Goal: Task Accomplishment & Management: Complete application form

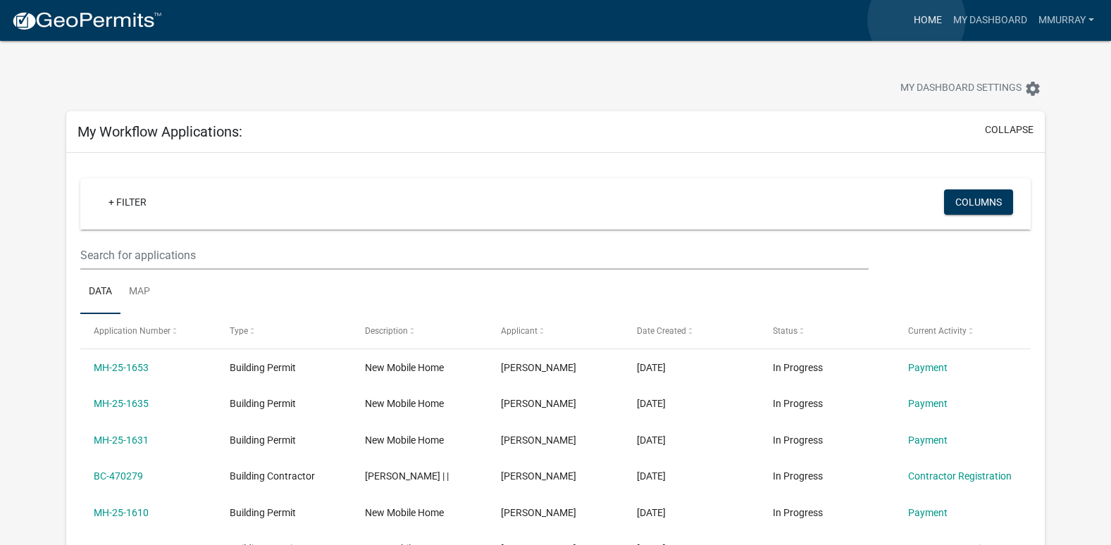
click at [917, 20] on link "Home" at bounding box center [927, 20] width 39 height 27
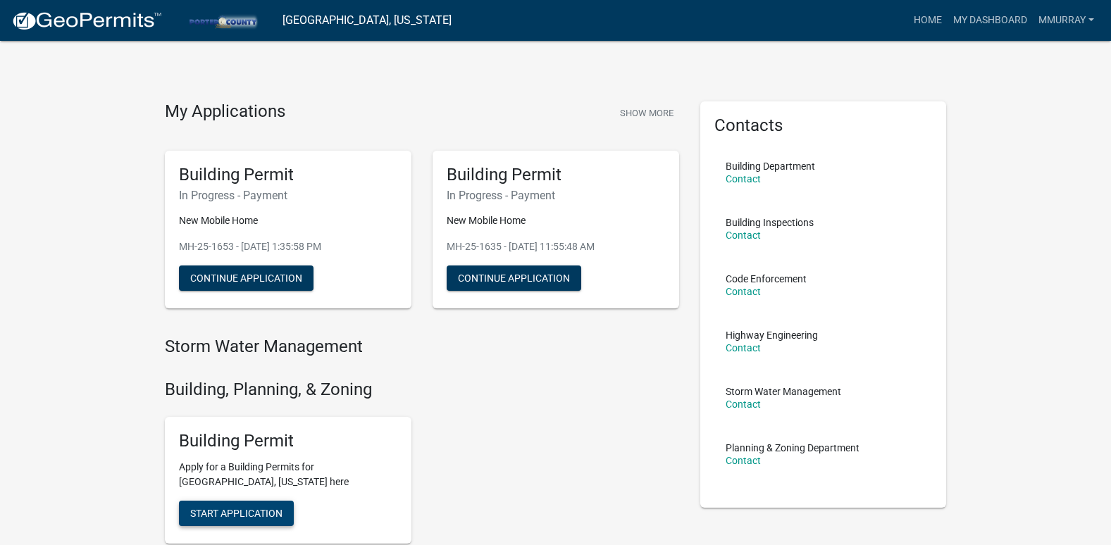
click at [248, 514] on span "Start Application" at bounding box center [236, 512] width 92 height 11
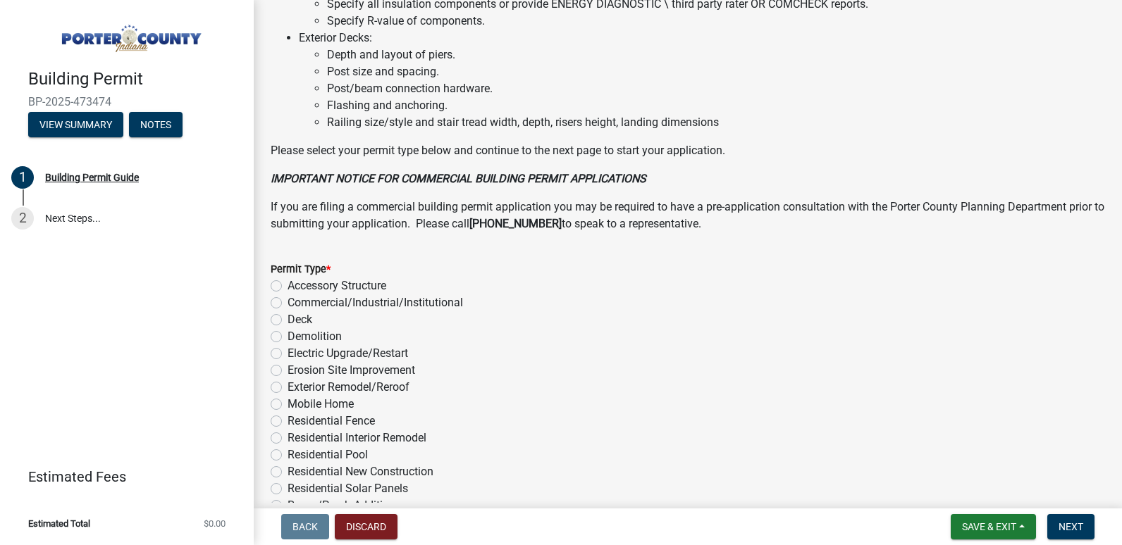
scroll to position [1082, 0]
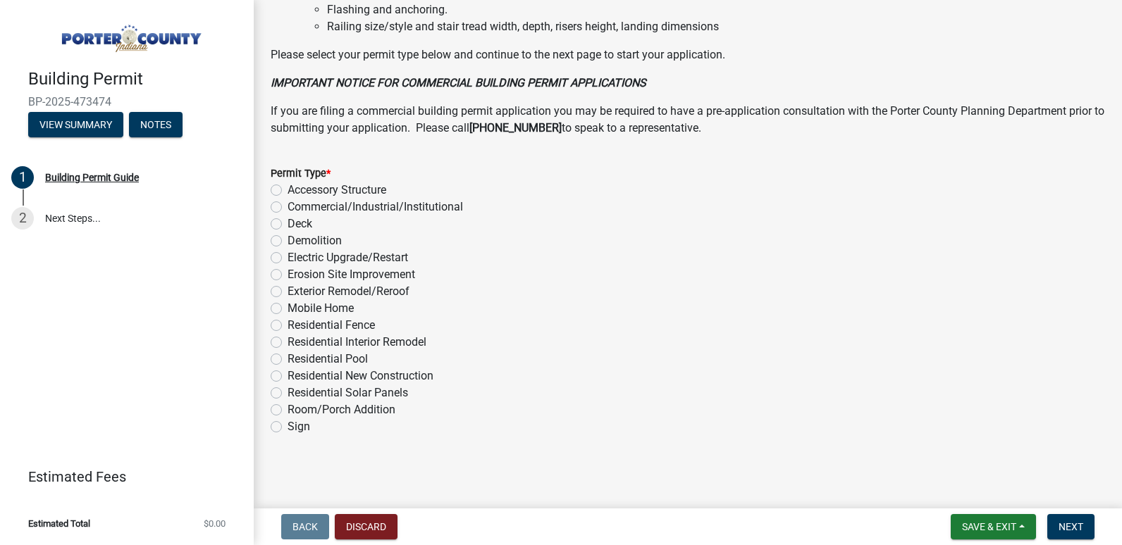
click at [287, 309] on label "Mobile Home" at bounding box center [320, 308] width 66 height 17
click at [287, 309] on input "Mobile Home" at bounding box center [291, 304] width 9 height 9
radio input "true"
click at [1072, 528] on span "Next" at bounding box center [1070, 526] width 25 height 11
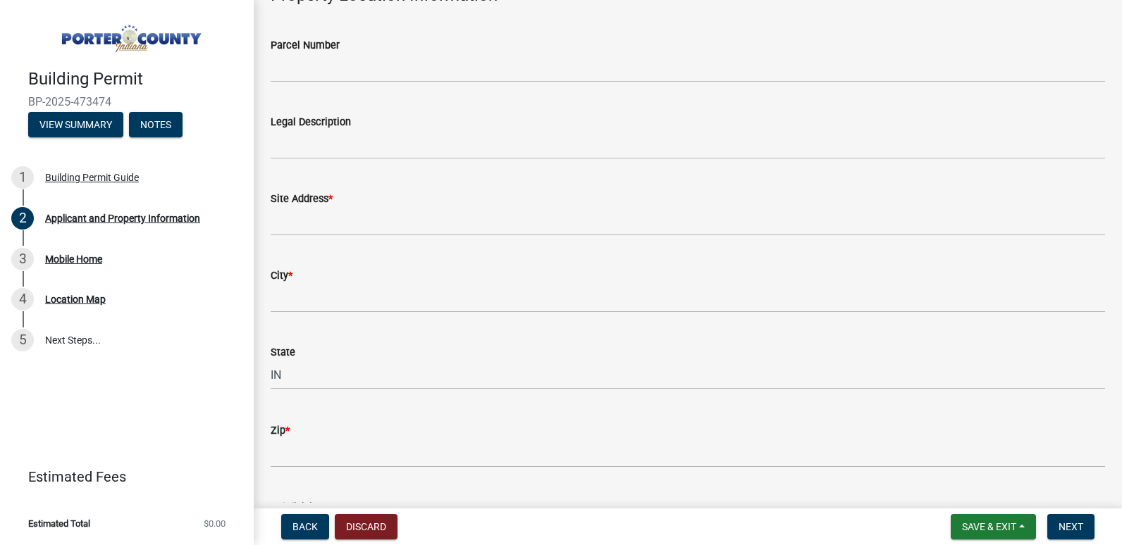
scroll to position [141, 0]
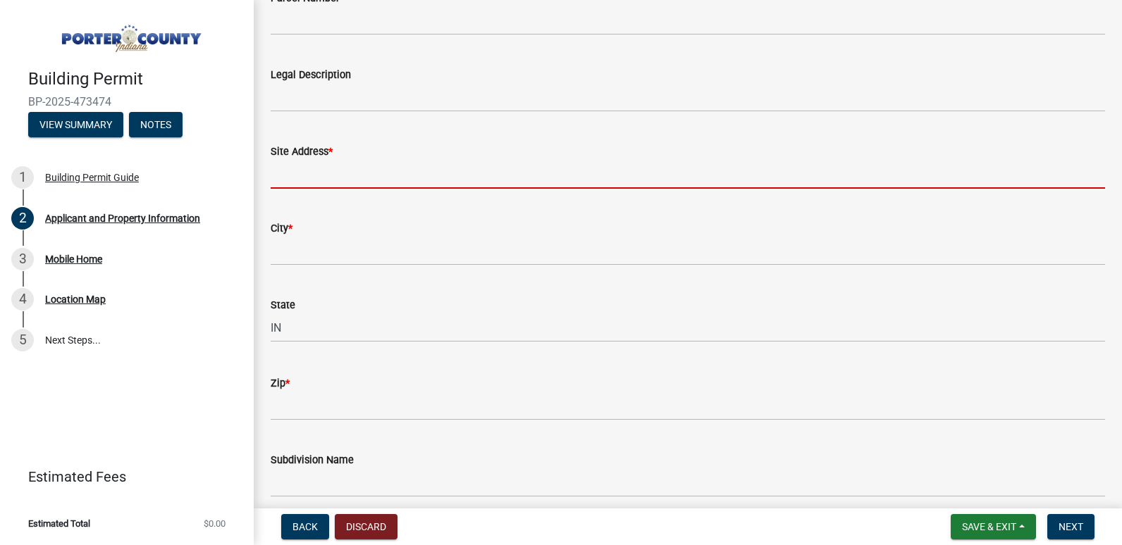
click at [363, 178] on input "Site Address *" at bounding box center [688, 174] width 834 height 29
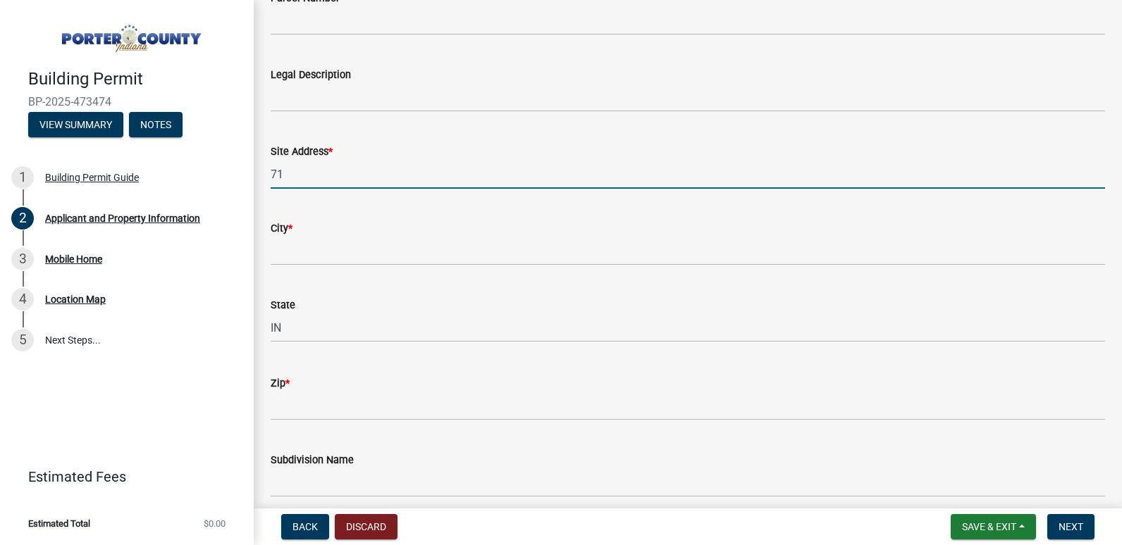
type input "[STREET_ADDRESS]"
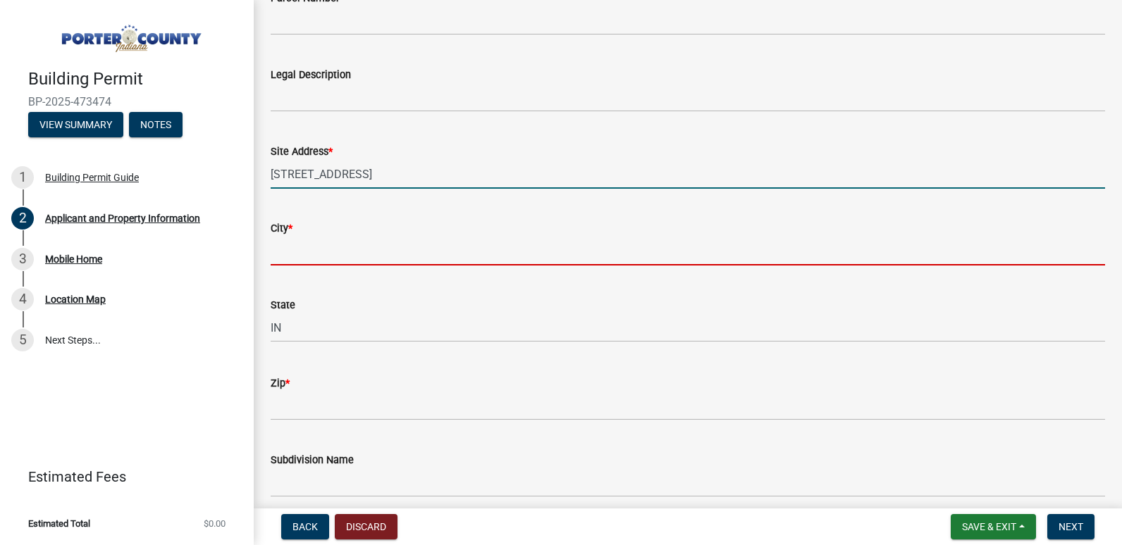
type input "Valparaiso"
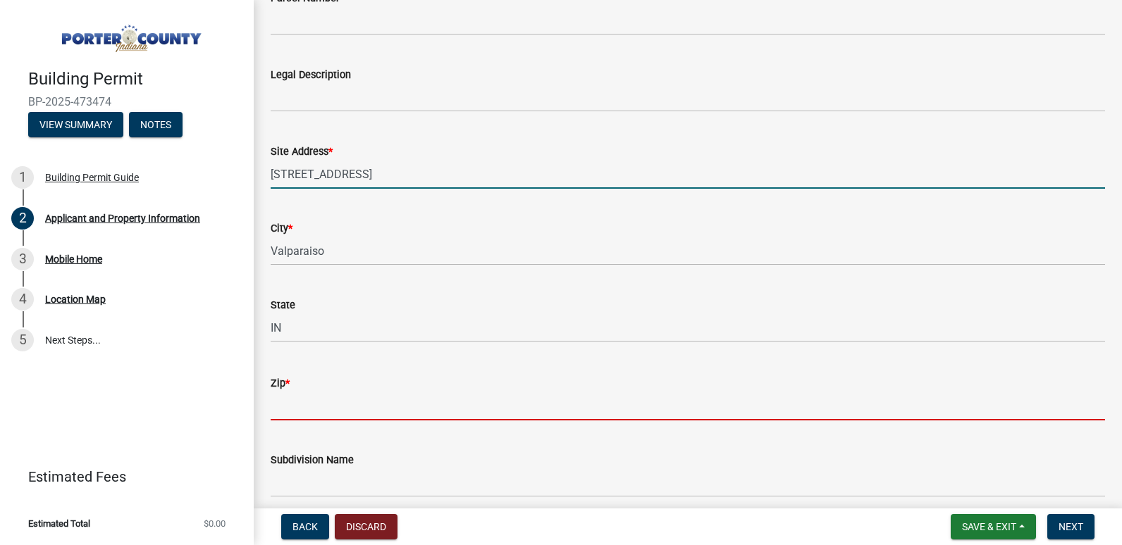
type input "46385"
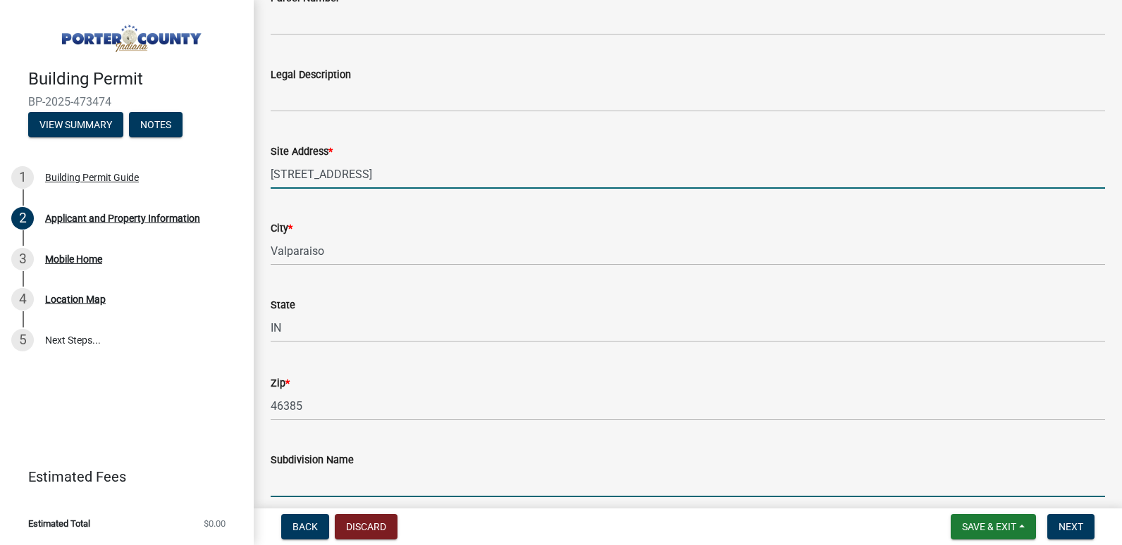
type input "Whispering Sands MHC LLC"
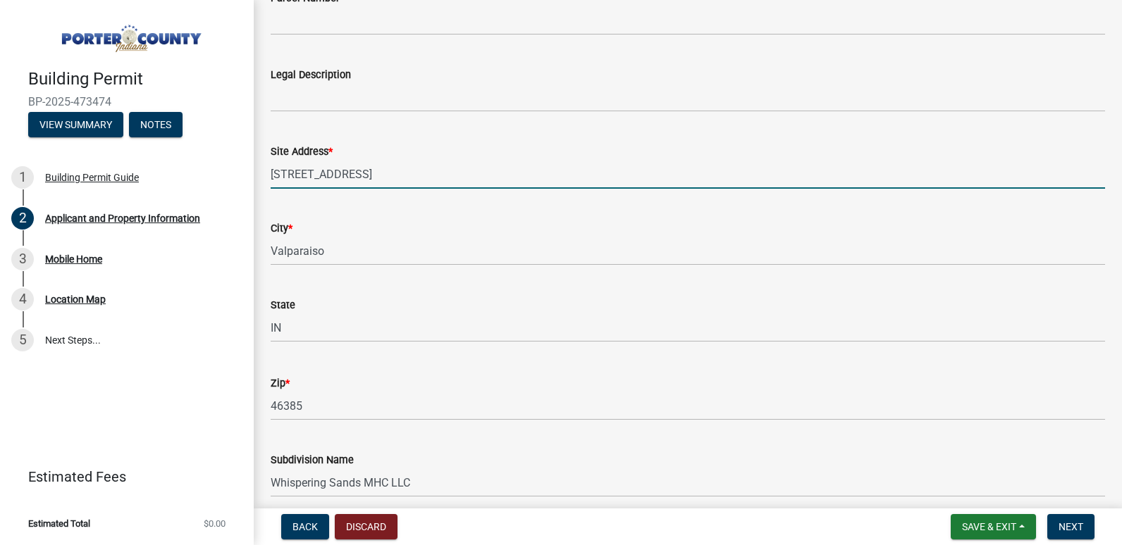
select select "403f4b3c-c23a-4b9f-b6b7-b4f73366513c"
type input "073s"
type input "Whispering Sands MHC LLC"
type input "[STREET_ADDRESS]"
type input "Valparaiso"
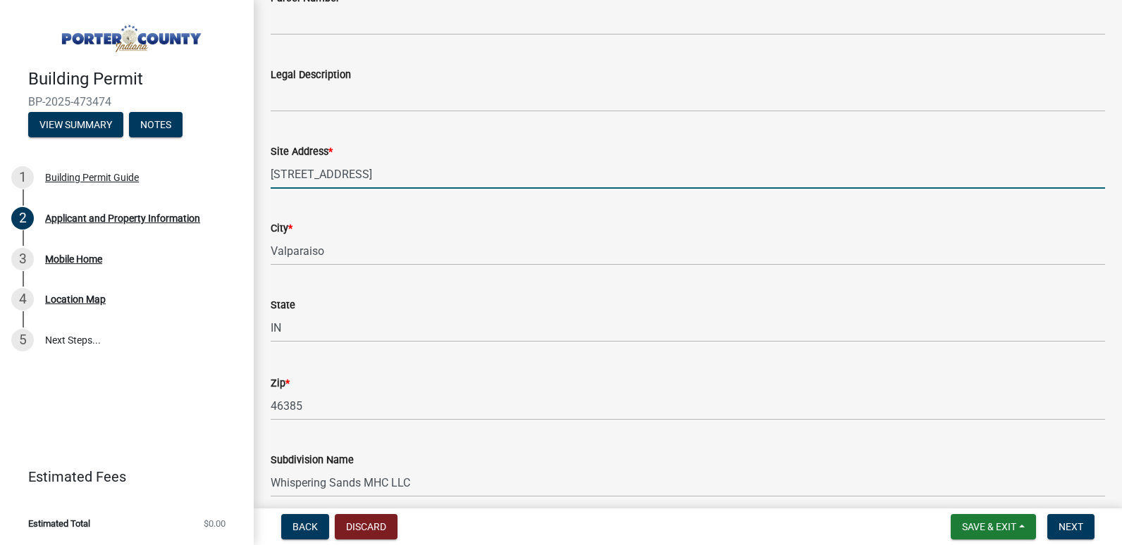
type input "IN"
type input "46385"
type input "[PHONE_NUMBER]"
type input "[EMAIL_ADDRESS][DOMAIN_NAME]"
select select "403f4b3c-c23a-4b9f-b6b7-b4f73366513c"
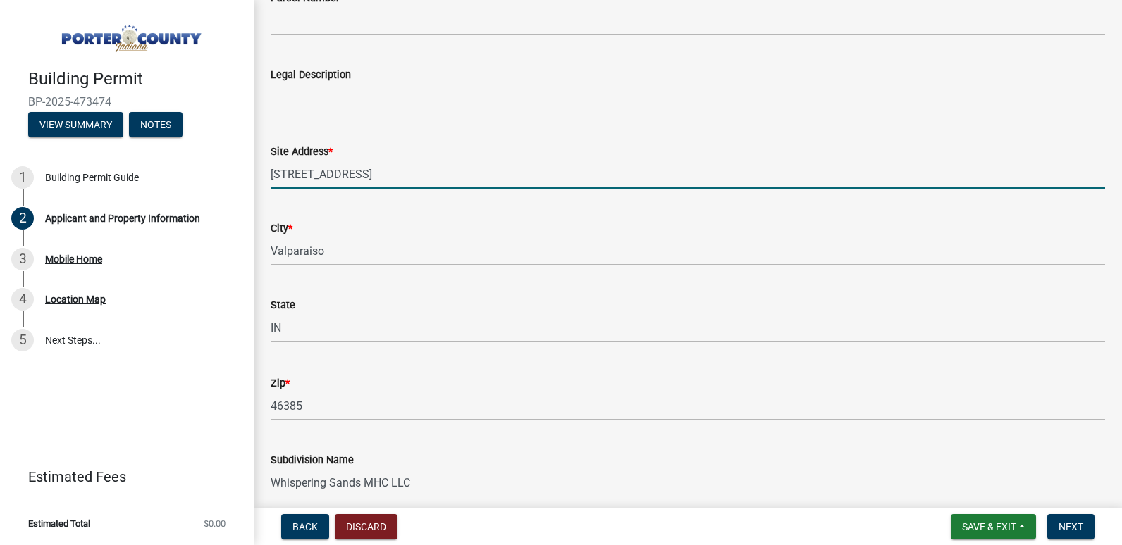
click at [402, 182] on input "[STREET_ADDRESS]" at bounding box center [688, 174] width 834 height 29
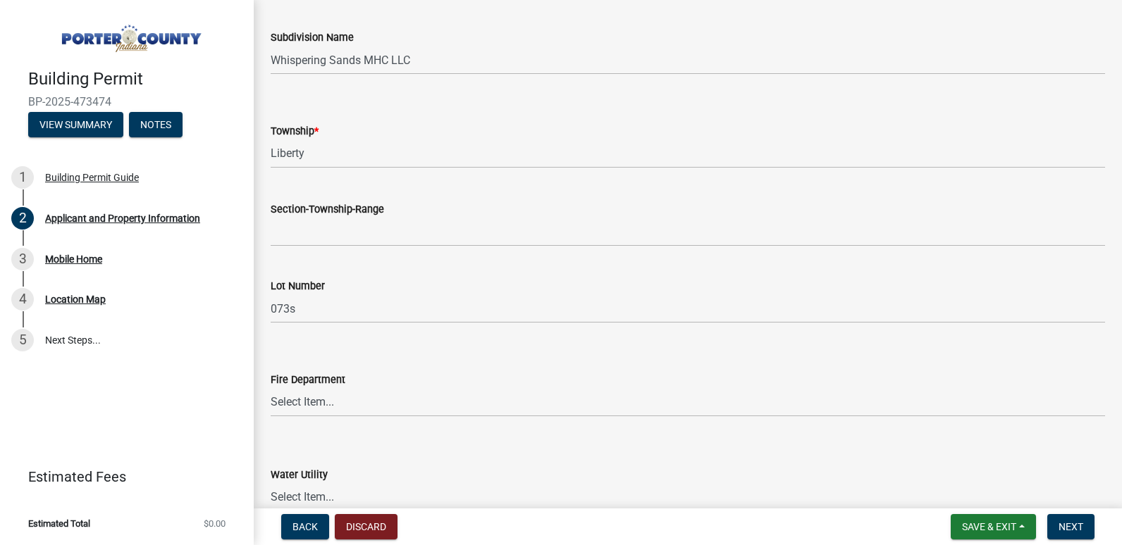
scroll to position [634, 0]
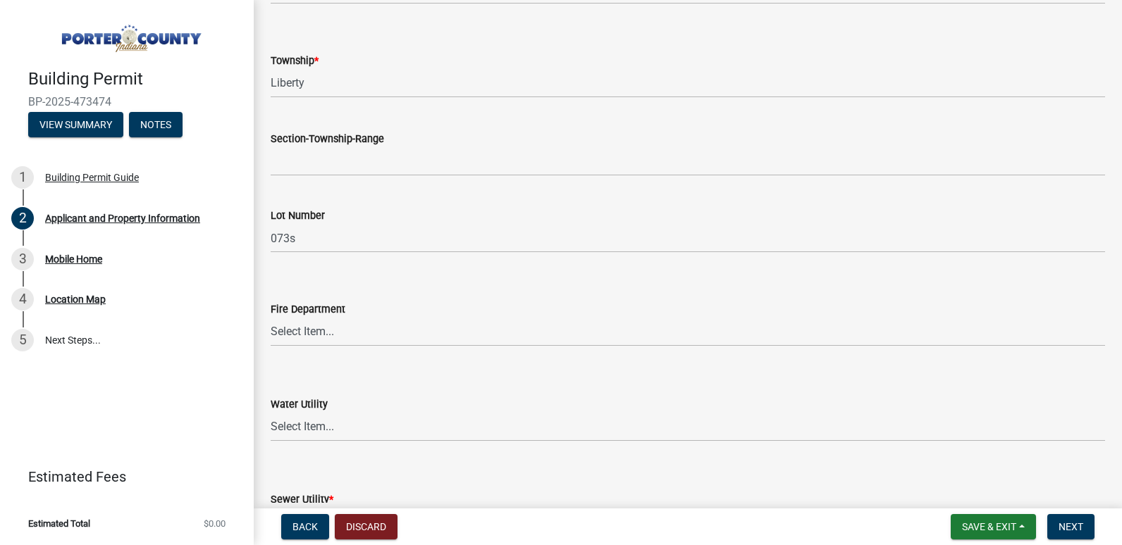
type input "[STREET_ADDRESS]"
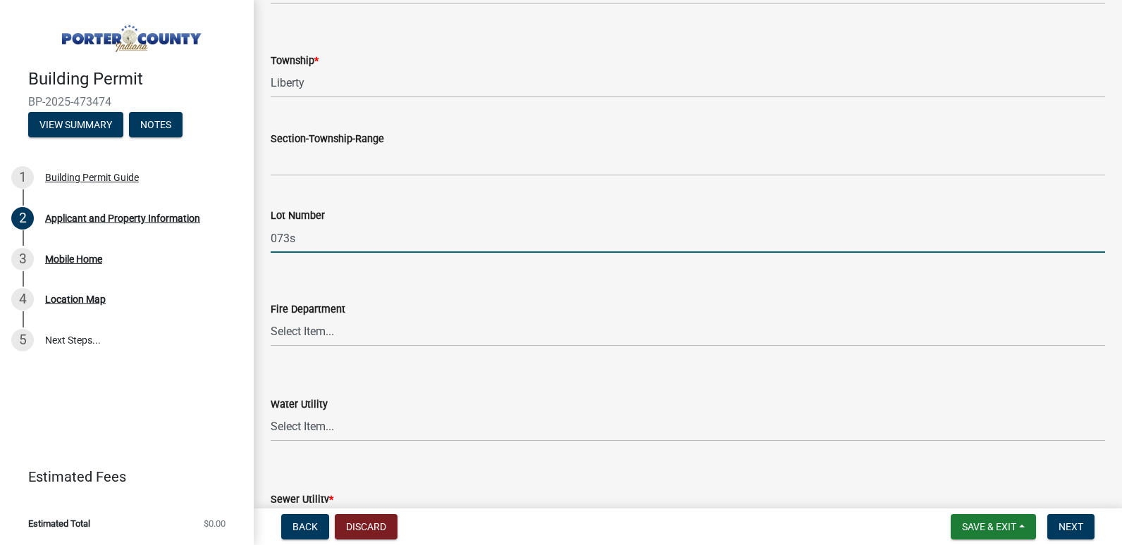
drag, startPoint x: 318, startPoint y: 243, endPoint x: 260, endPoint y: 240, distance: 57.8
click at [260, 240] on div "Lot Number 073s" at bounding box center [687, 220] width 855 height 66
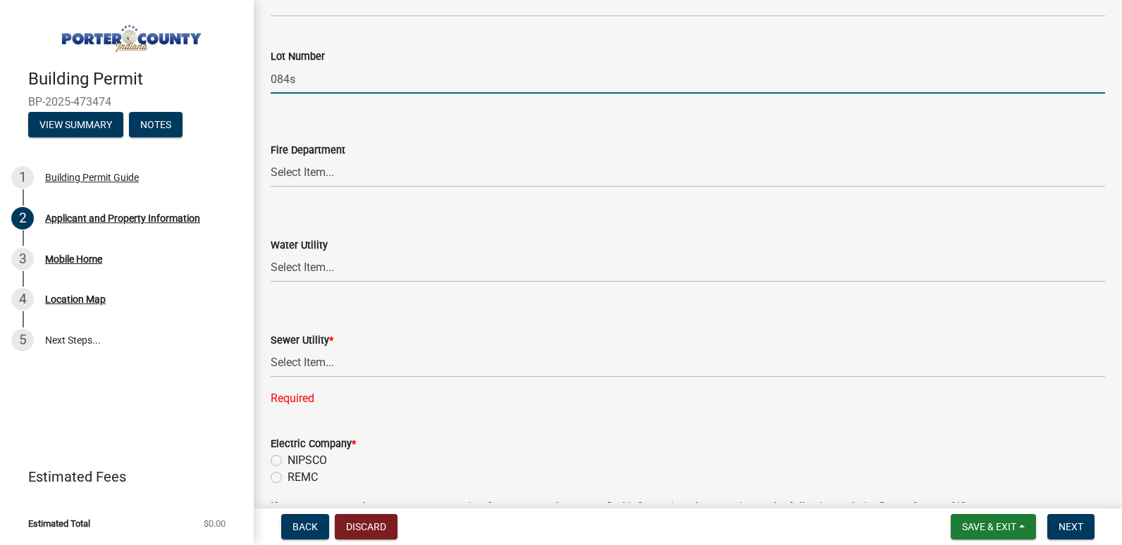
scroll to position [845, 0]
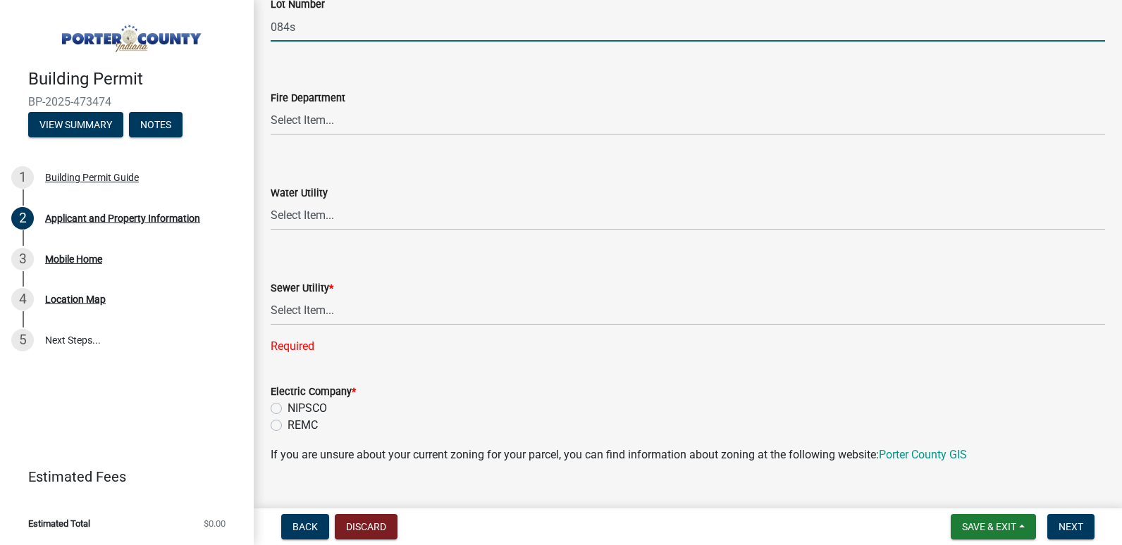
type input "084s"
click at [314, 121] on select "Select Item... [PERSON_NAME] [PERSON_NAME] Harbor [PERSON_NAME] Grove [PERSON_N…" at bounding box center [688, 120] width 834 height 29
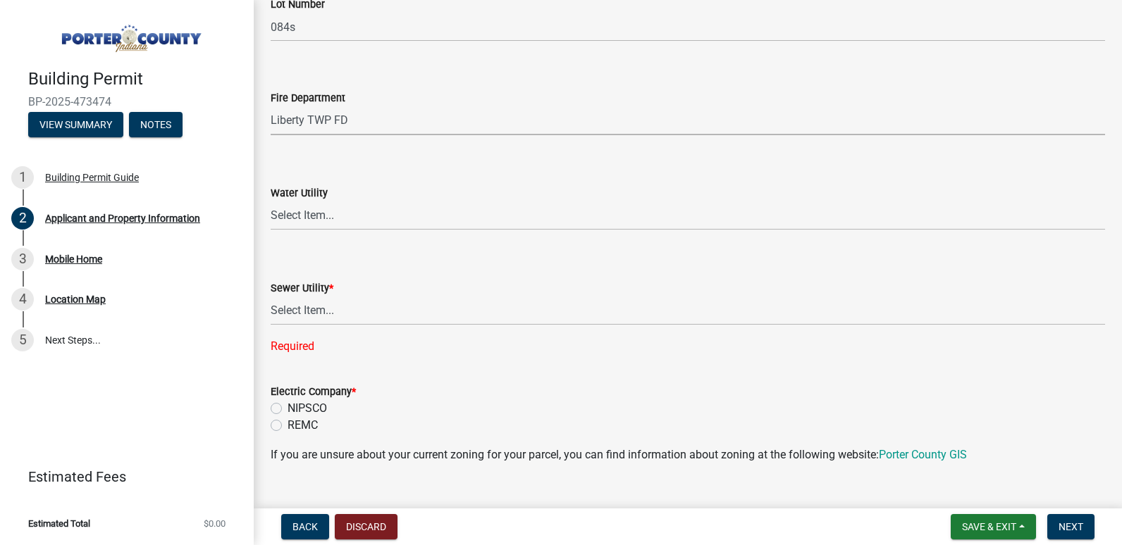
click at [271, 106] on select "Select Item... [PERSON_NAME] [PERSON_NAME] Harbor [PERSON_NAME] Grove [PERSON_N…" at bounding box center [688, 120] width 834 height 29
select select "cab7bb26-0259-4021-a4e9-b3a2d3356afe"
click at [330, 218] on select "Select Item... Aqua [US_STATE] Inc Damon Run [US_STATE] American Water Nature W…" at bounding box center [688, 215] width 834 height 29
click at [271, 201] on select "Select Item... Aqua [US_STATE] Inc Damon Run [US_STATE] American Water Nature W…" at bounding box center [688, 215] width 834 height 29
select select "64a7bda7-51d8-4705-a561-3b8691ebf214"
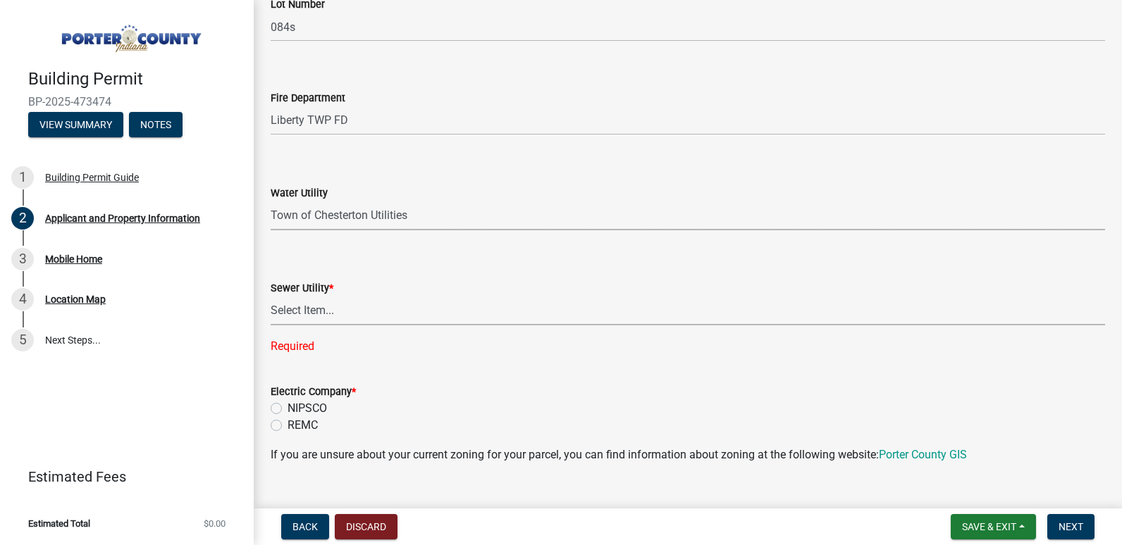
click at [325, 309] on select "Select Item... Aqua [US_STATE] Inc Damon Run Falling Waters Lake Eliza - LEACD …" at bounding box center [688, 311] width 834 height 29
click at [271, 297] on select "Select Item... Aqua [US_STATE] Inc Damon Run Falling Waters Lake Eliza - LEACD …" at bounding box center [688, 311] width 834 height 29
select select "2efa8551-7904-454d-991c-0e0cd31120f6"
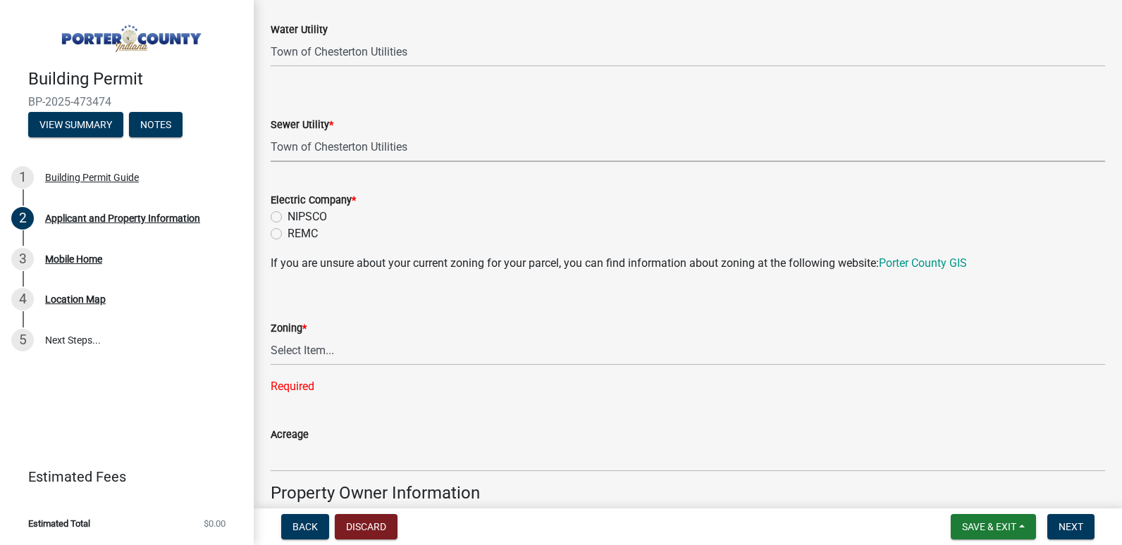
scroll to position [1057, 0]
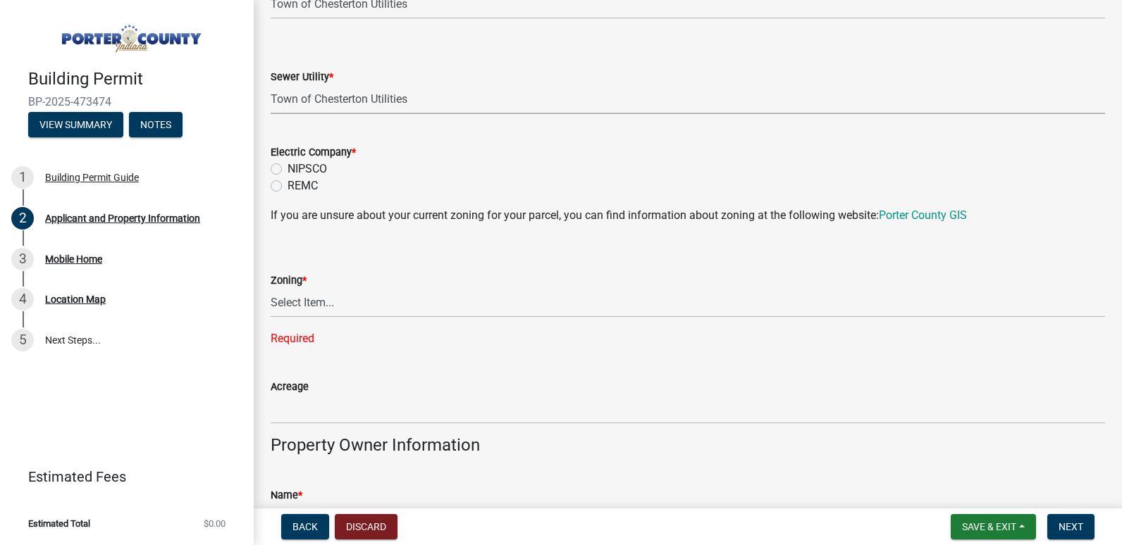
click at [287, 168] on label "NIPSCO" at bounding box center [306, 169] width 39 height 17
click at [287, 168] on input "NIPSCO" at bounding box center [291, 165] width 9 height 9
radio input "true"
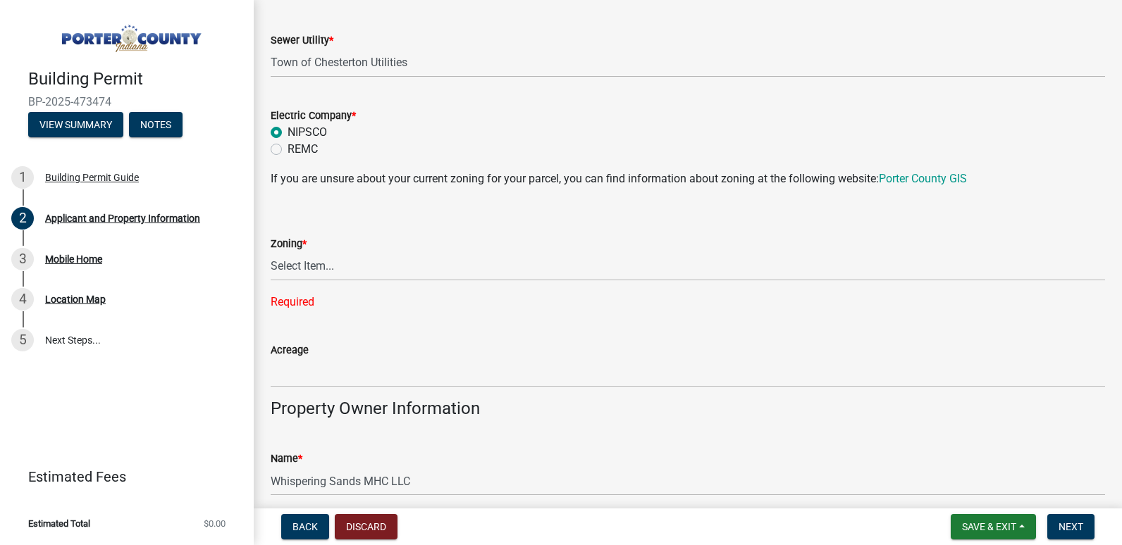
scroll to position [1198, 0]
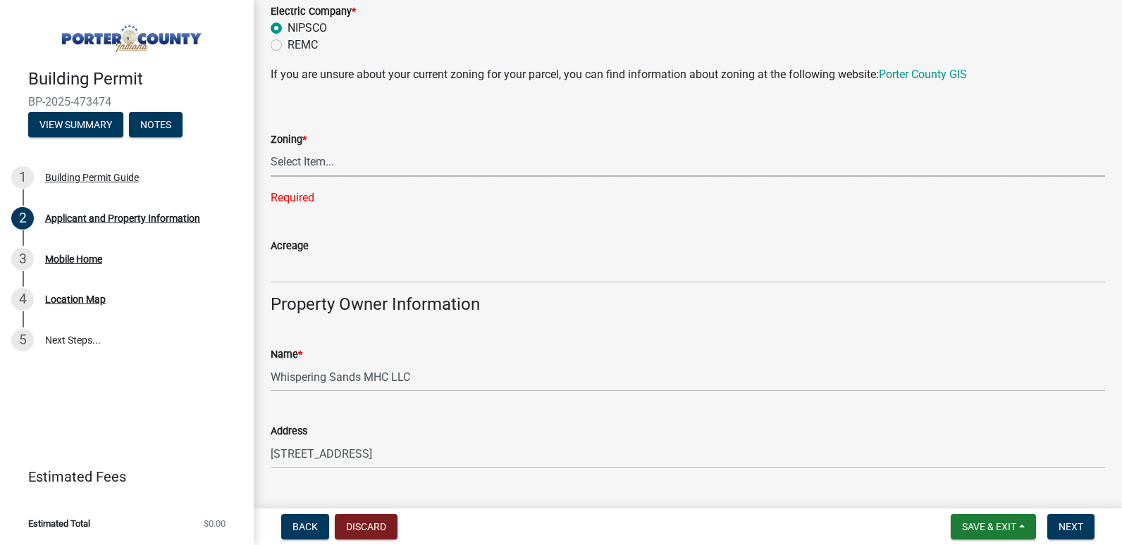
click at [325, 167] on select "Select Item... A1 A2 CH CM CN I1 I2 I3 IN MP OT P1 P2 PUD R1 R2 R3 R4 RL RR" at bounding box center [688, 162] width 834 height 29
click at [271, 148] on select "Select Item... A1 A2 CH CM CN I1 I2 I3 IN MP OT P1 P2 PUD R1 R2 R3 R4 RL RR" at bounding box center [688, 162] width 834 height 29
select select "18ba4a0f-4256-479c-a70a-5d2e95ae2216"
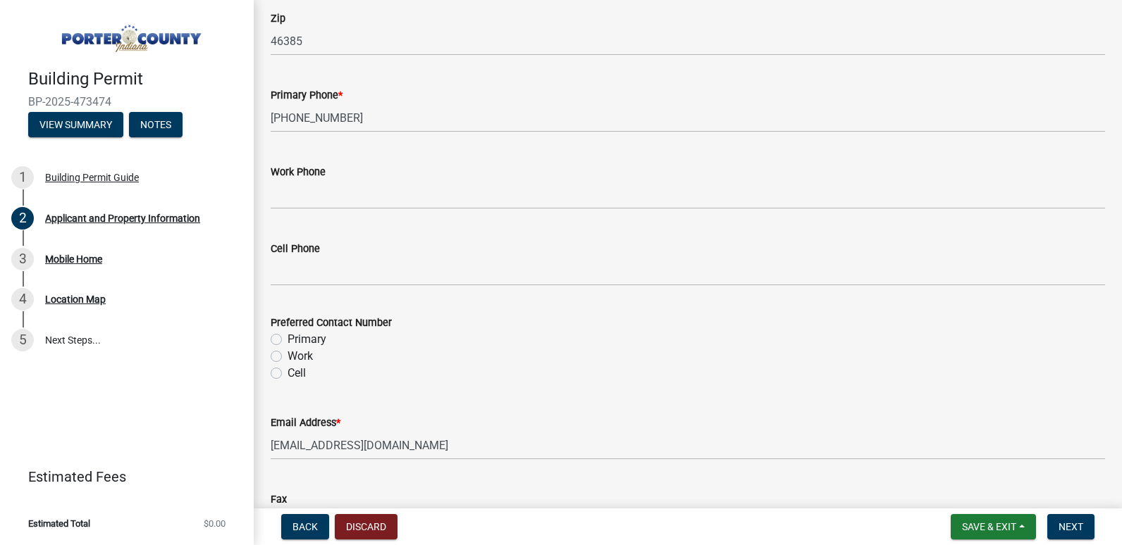
scroll to position [1832, 0]
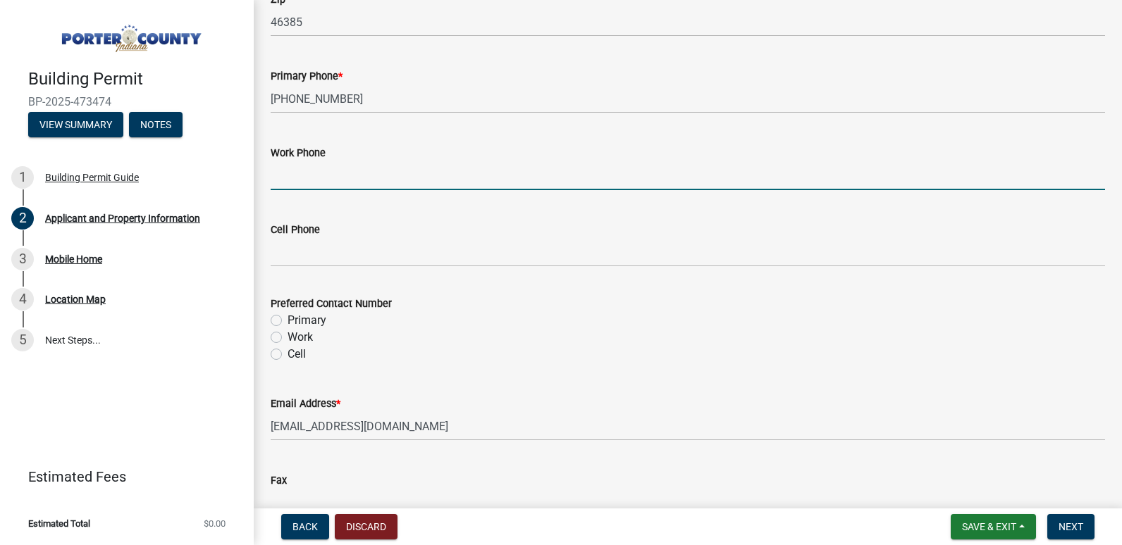
click at [335, 176] on input "Work Phone" at bounding box center [688, 175] width 834 height 29
type input "[PHONE_NUMBER]"
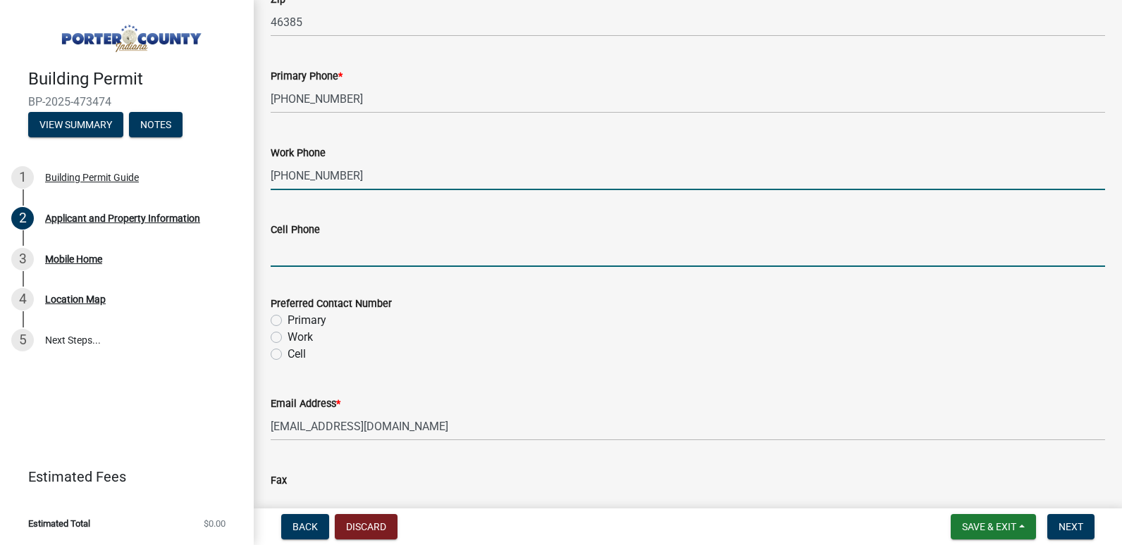
click at [315, 254] on input "Cell Phone" at bounding box center [688, 252] width 834 height 29
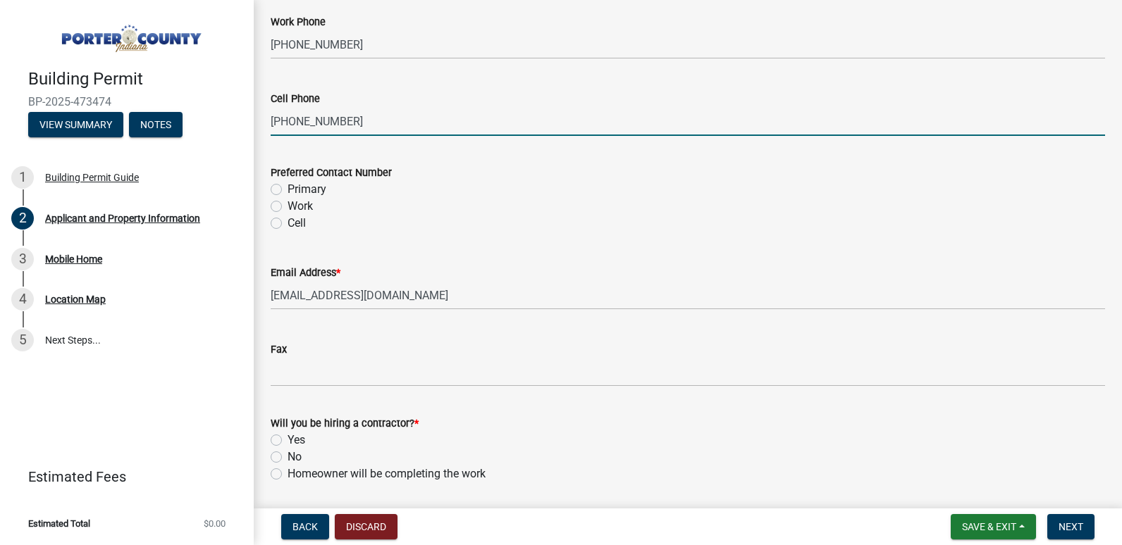
scroll to position [1973, 0]
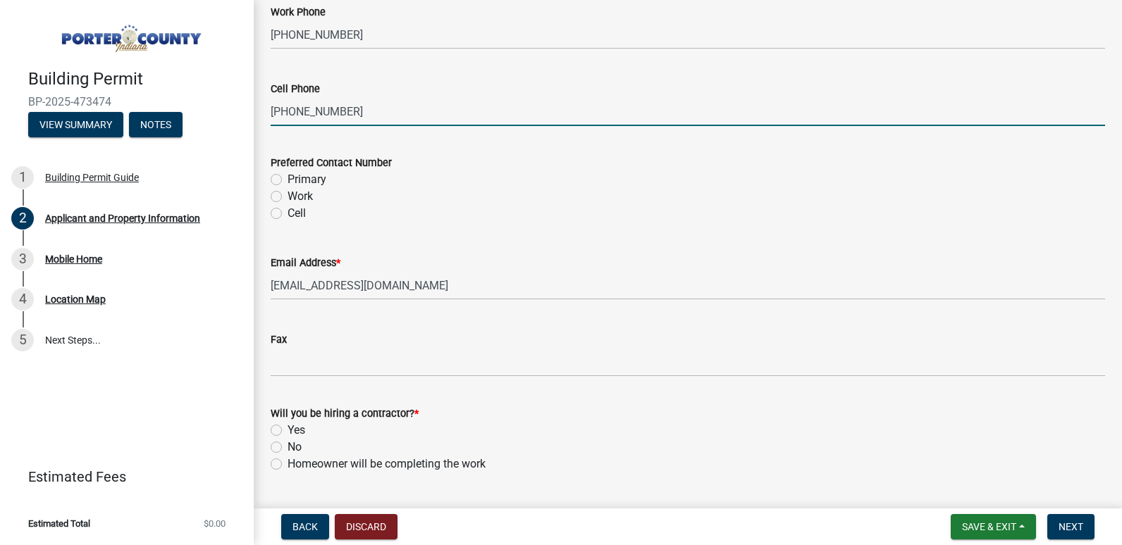
type input "[PHONE_NUMBER]"
click at [287, 178] on label "Primary" at bounding box center [306, 179] width 39 height 17
click at [287, 178] on input "Primary" at bounding box center [291, 175] width 9 height 9
radio input "true"
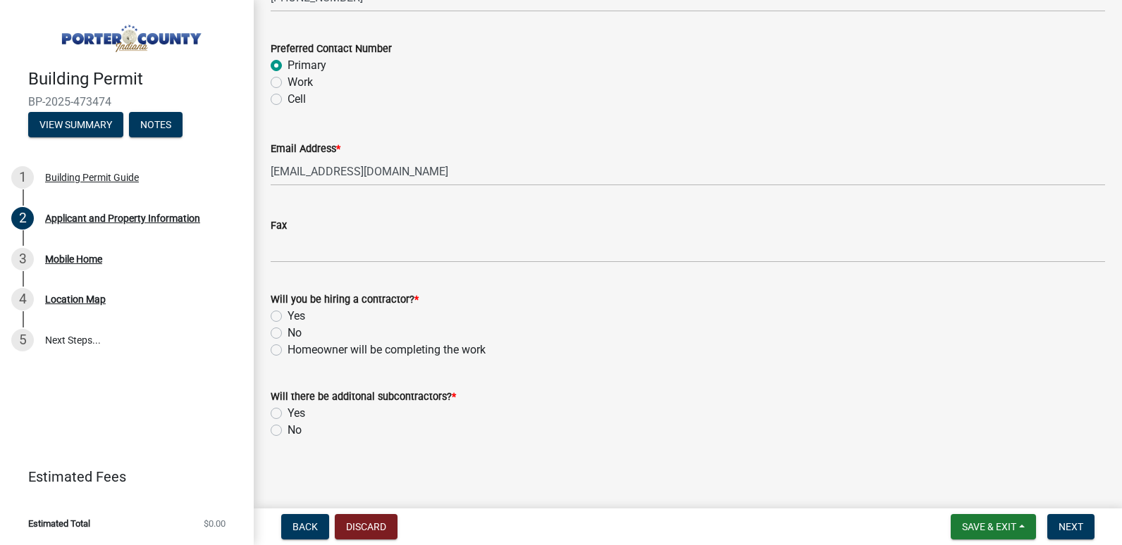
scroll to position [2090, 0]
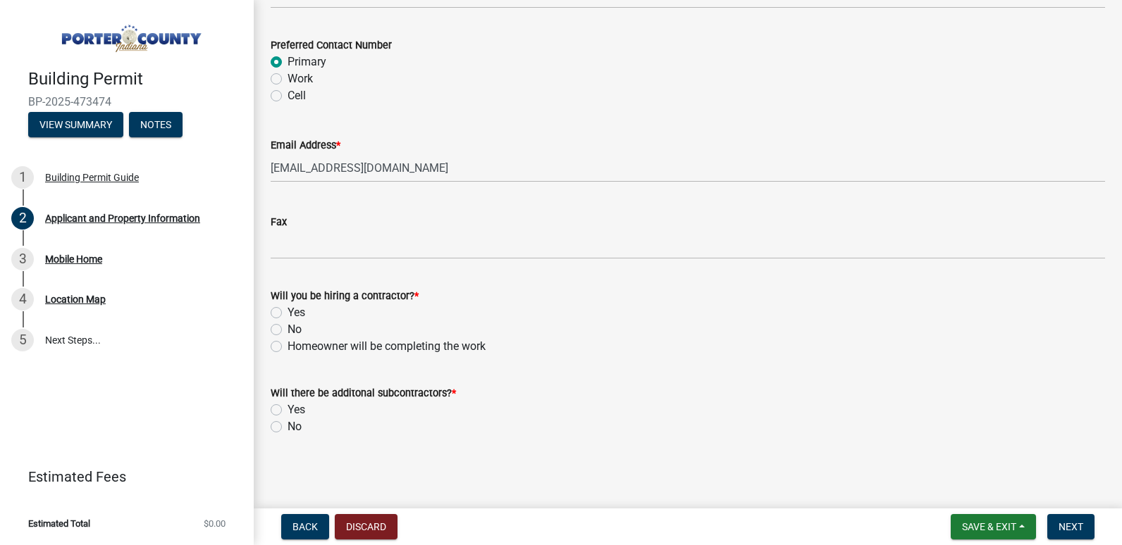
click at [287, 328] on label "No" at bounding box center [294, 329] width 14 height 17
click at [287, 328] on input "No" at bounding box center [291, 325] width 9 height 9
radio input "true"
click at [287, 427] on label "No" at bounding box center [294, 426] width 14 height 17
click at [287, 427] on input "No" at bounding box center [291, 422] width 9 height 9
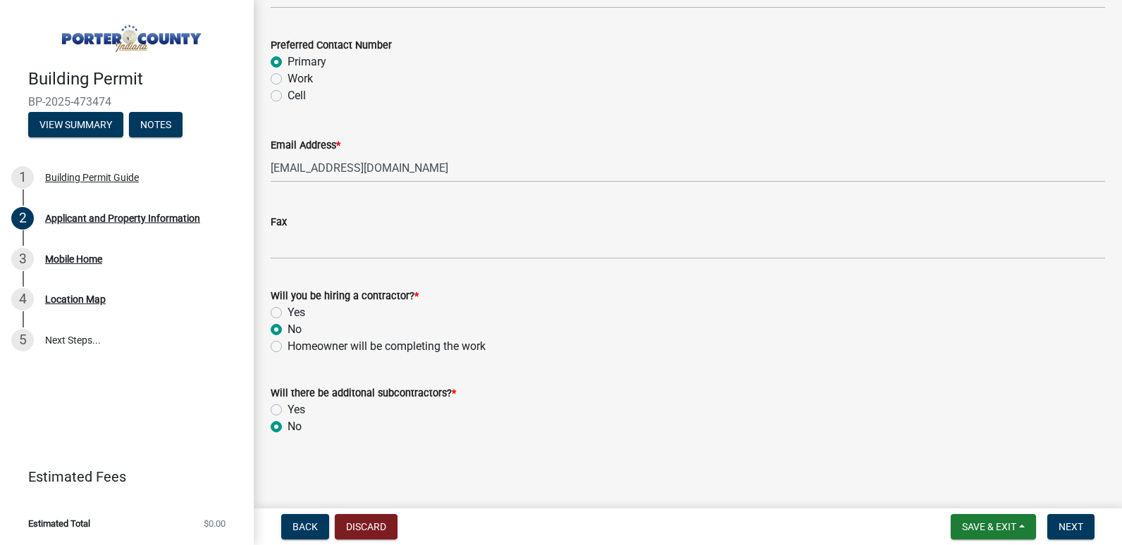
radio input "true"
click at [1072, 523] on span "Next" at bounding box center [1070, 526] width 25 height 11
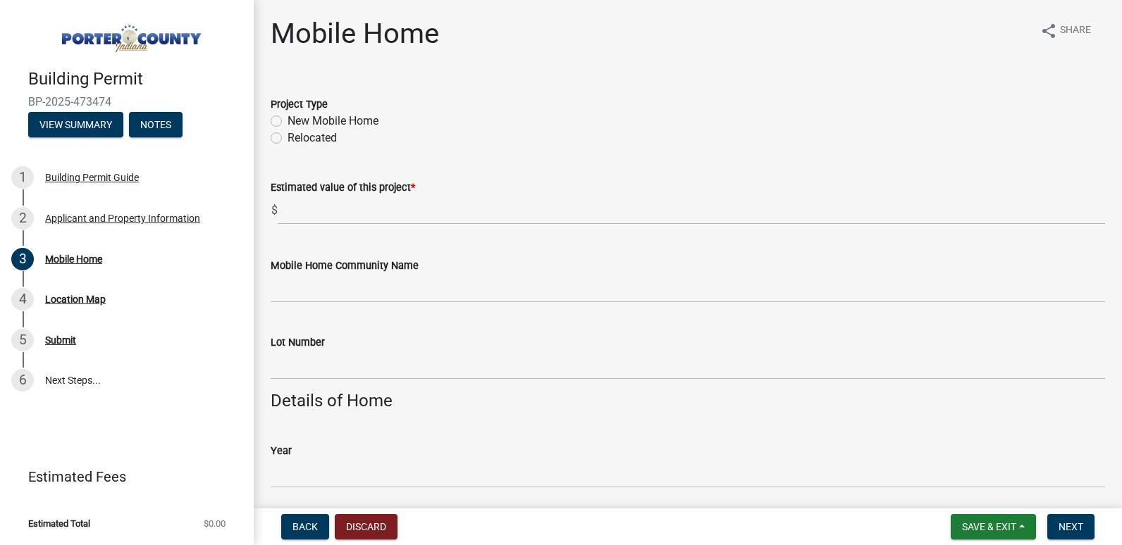
click at [287, 121] on label "New Mobile Home" at bounding box center [332, 121] width 91 height 17
click at [287, 121] on input "New Mobile Home" at bounding box center [291, 117] width 9 height 9
radio input "true"
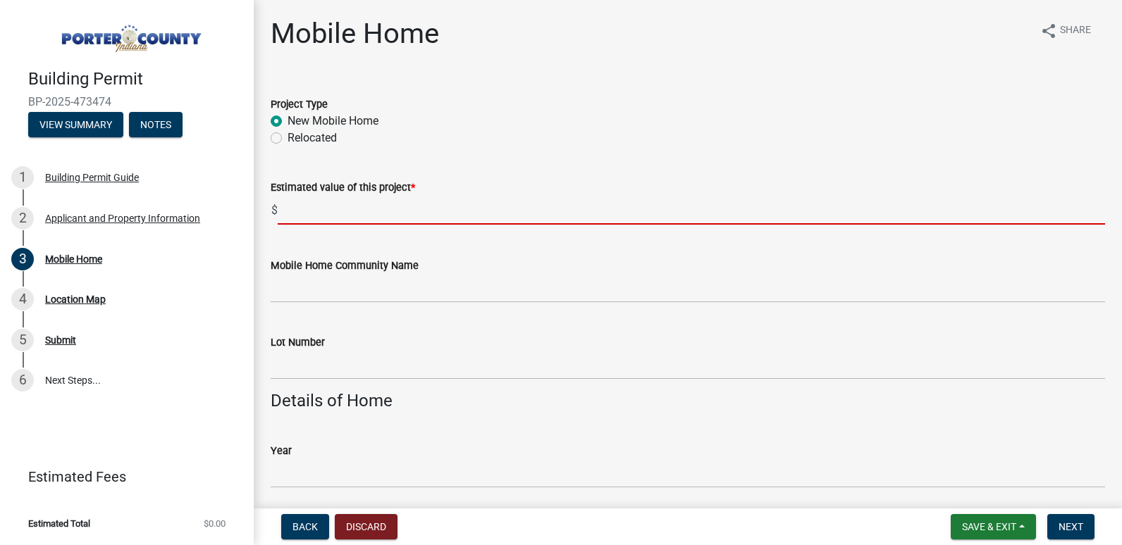
click at [318, 215] on input "text" at bounding box center [691, 210] width 827 height 29
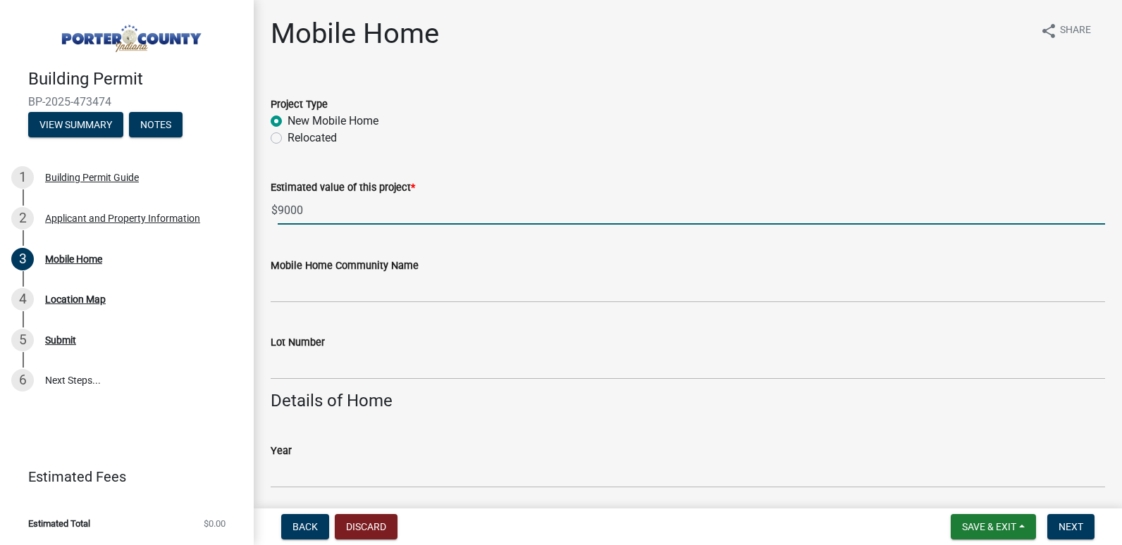
type input "9000"
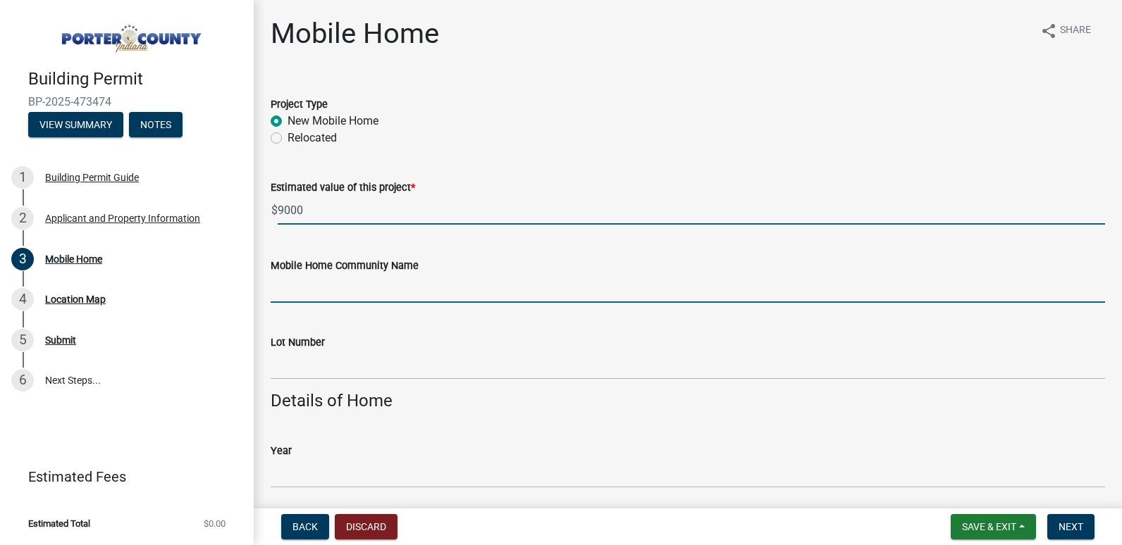
click at [314, 287] on input "Mobile Home Community Name" at bounding box center [688, 288] width 834 height 29
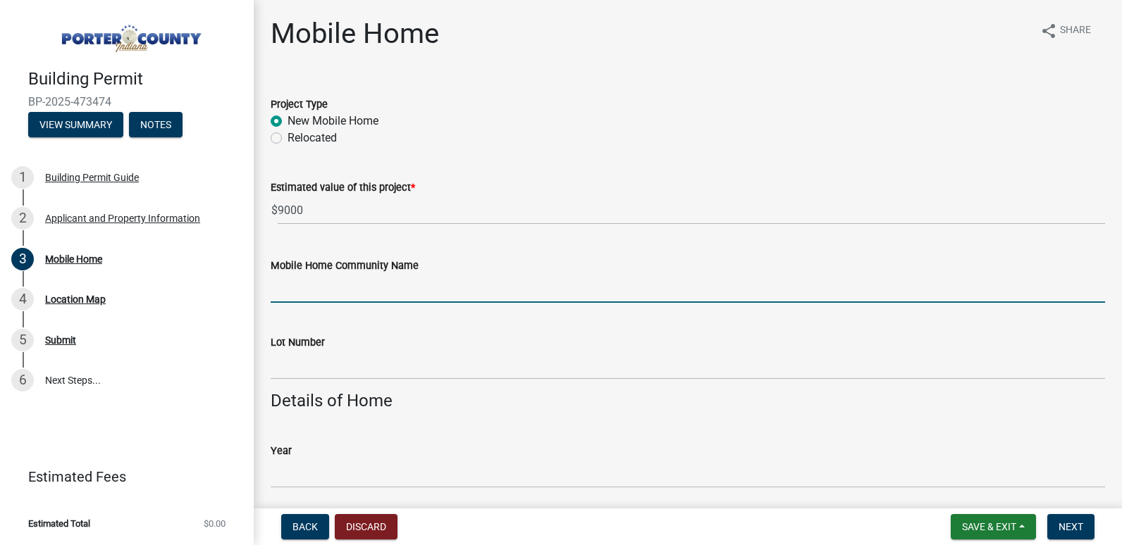
type input "Whispering Sands MHC LLC"
type input "073s"
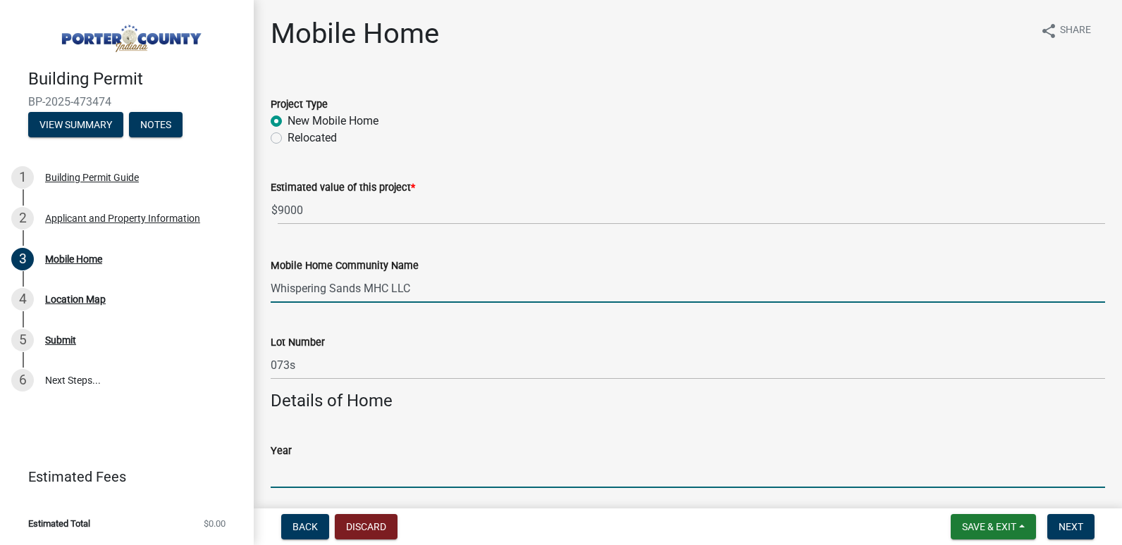
type input "2026"
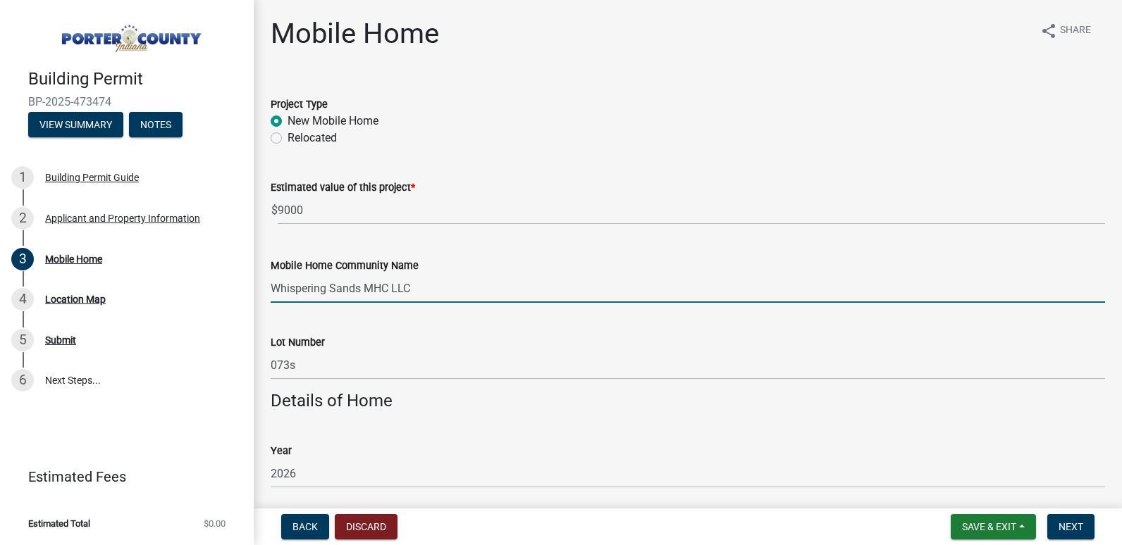
type input "Champion"
type input "DAP1666H32085"
type input "16X66"
type input "112-000-H-D-C412812A"
type input "46855.80"
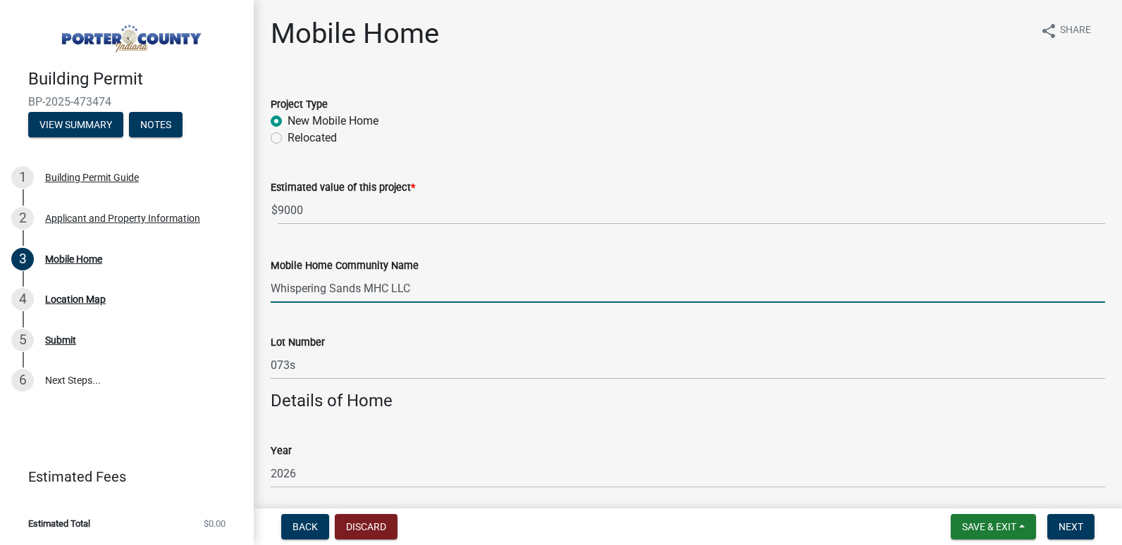
type input "Clay"
type input "new"
type input "Whispering Sands MHC LLC"
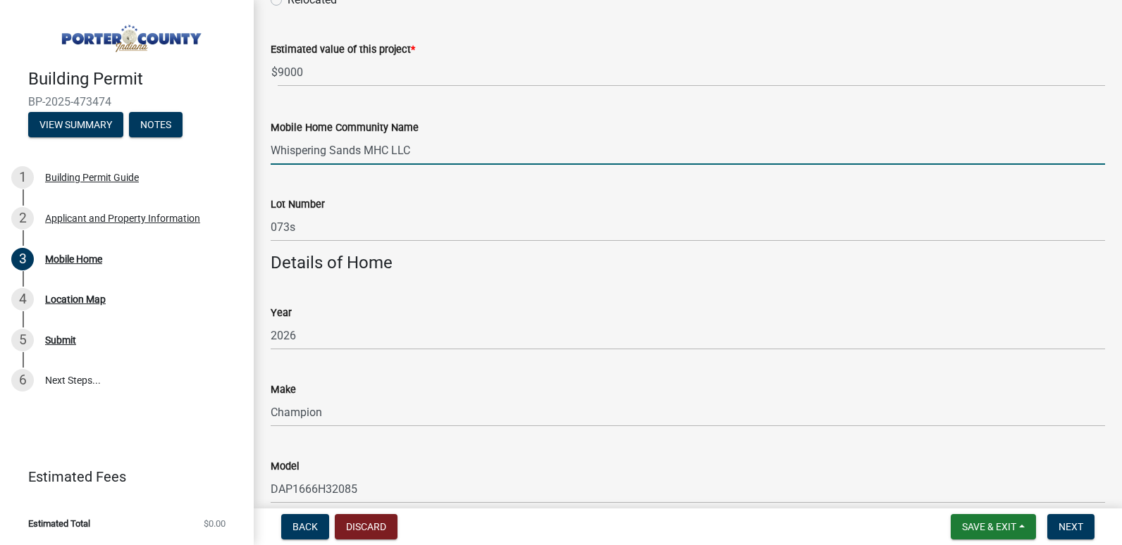
scroll to position [141, 0]
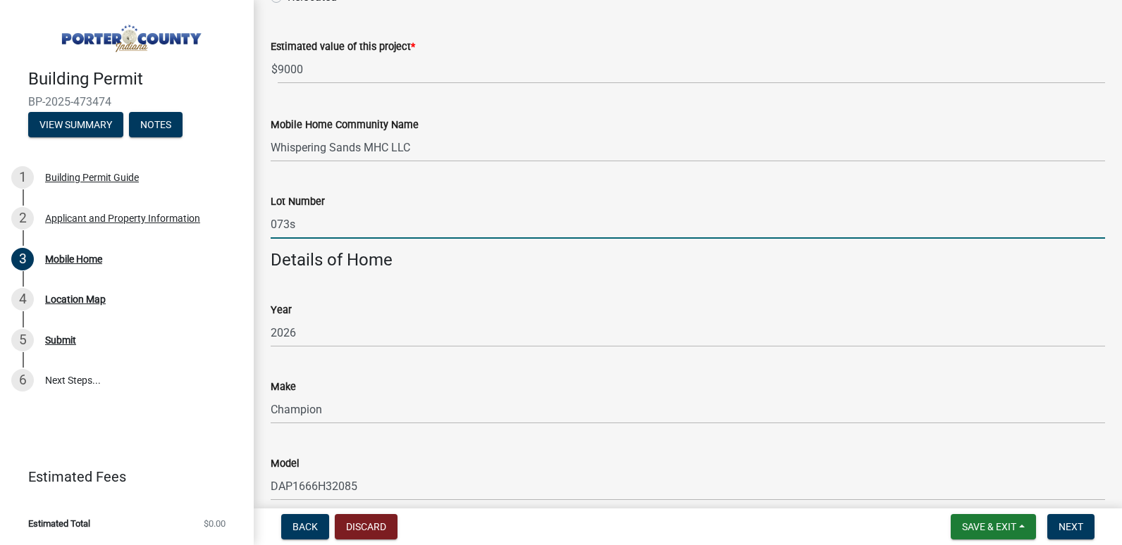
click at [331, 224] on input "073s" at bounding box center [688, 224] width 834 height 29
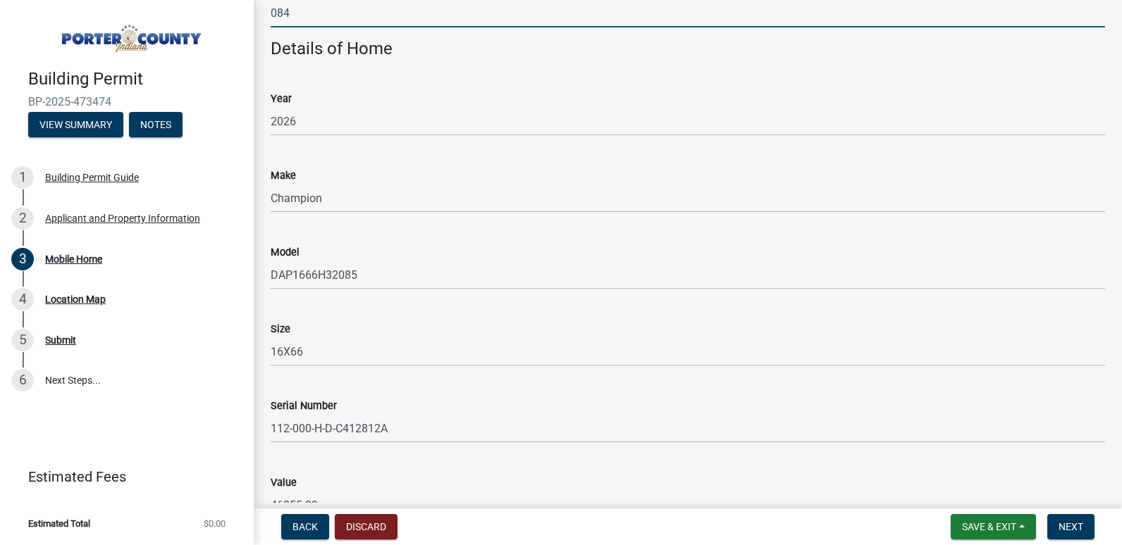
scroll to position [423, 0]
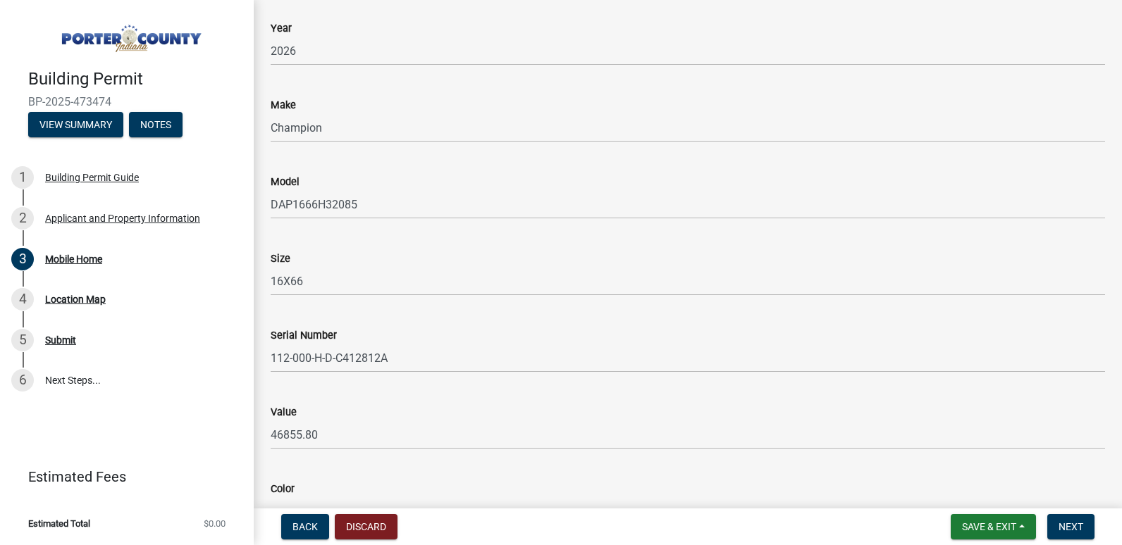
type input "084"
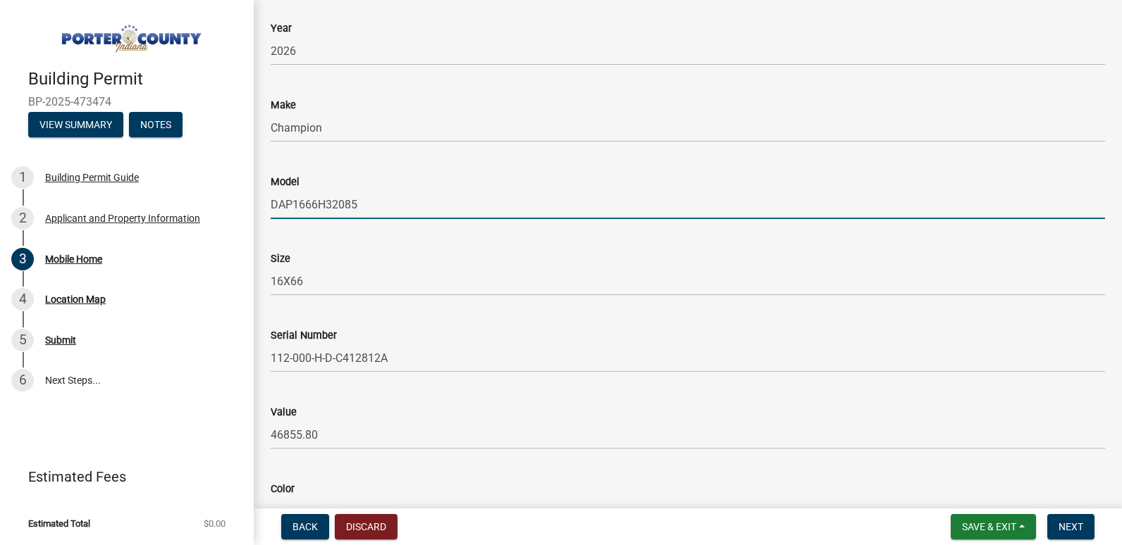
click at [385, 206] on input "DAP1666H32085" at bounding box center [688, 204] width 834 height 29
drag, startPoint x: 372, startPoint y: 203, endPoint x: 298, endPoint y: 202, distance: 74.0
click at [298, 202] on input "DAP1666H32085" at bounding box center [688, 204] width 834 height 29
type input "DAP1670H32120"
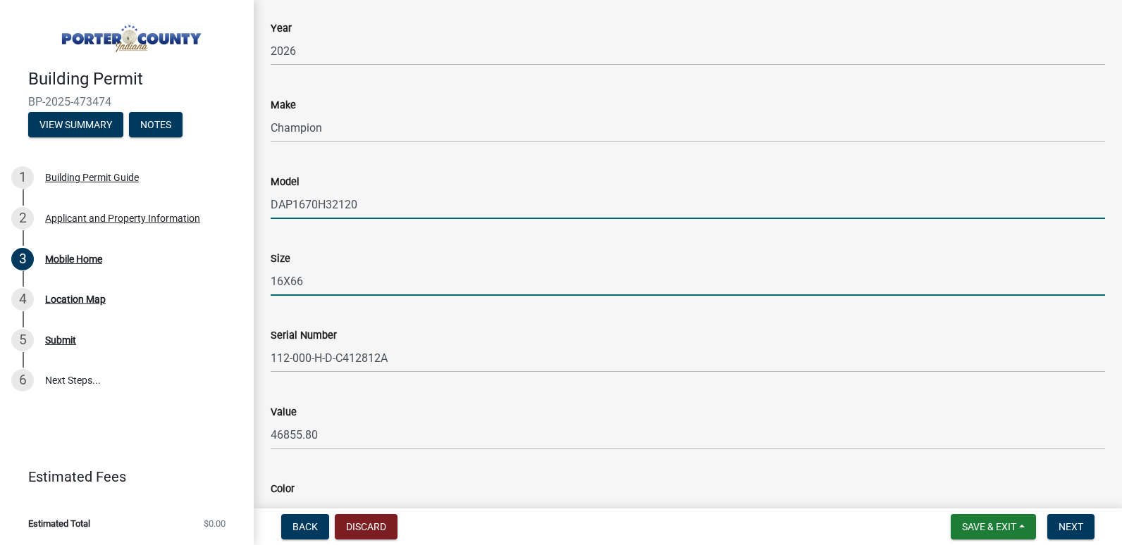
click at [328, 283] on input "16X66" at bounding box center [688, 281] width 834 height 29
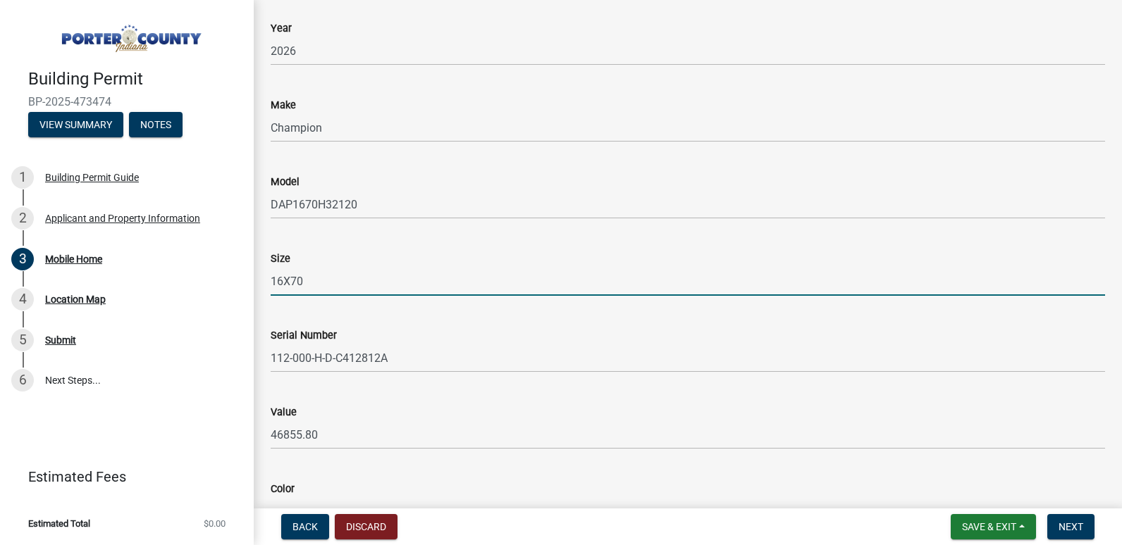
type input "16X70"
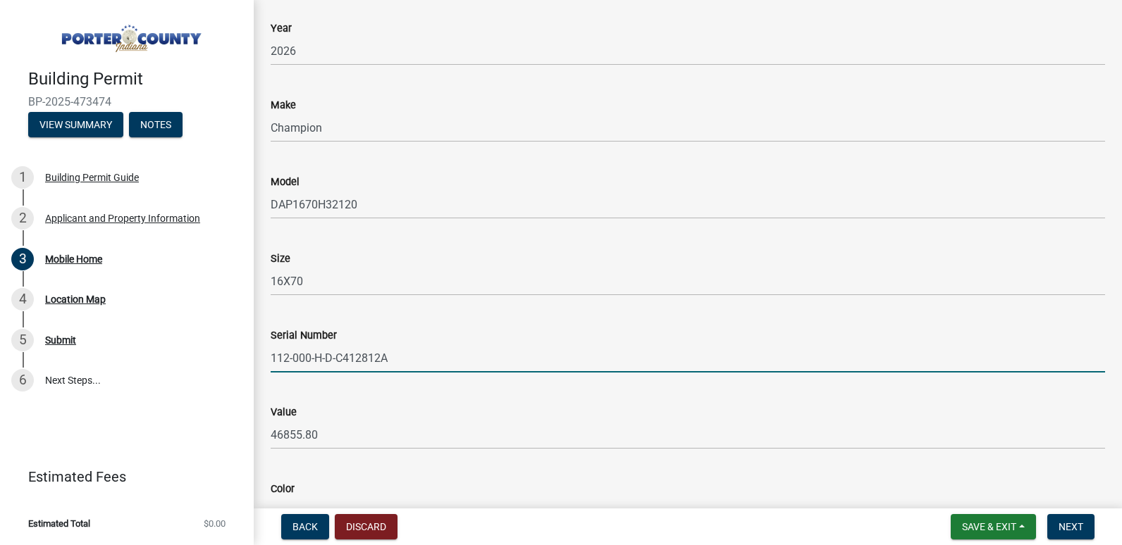
drag, startPoint x: 429, startPoint y: 358, endPoint x: 355, endPoint y: 359, distance: 74.0
click at [355, 359] on input "112-000-H-D-C412812A" at bounding box center [688, 358] width 834 height 29
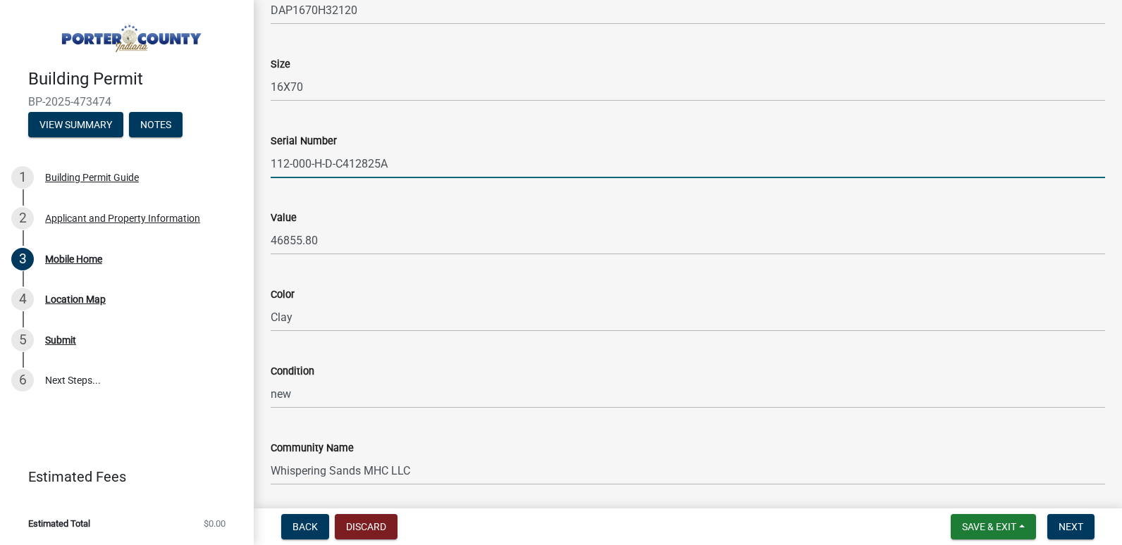
scroll to position [634, 0]
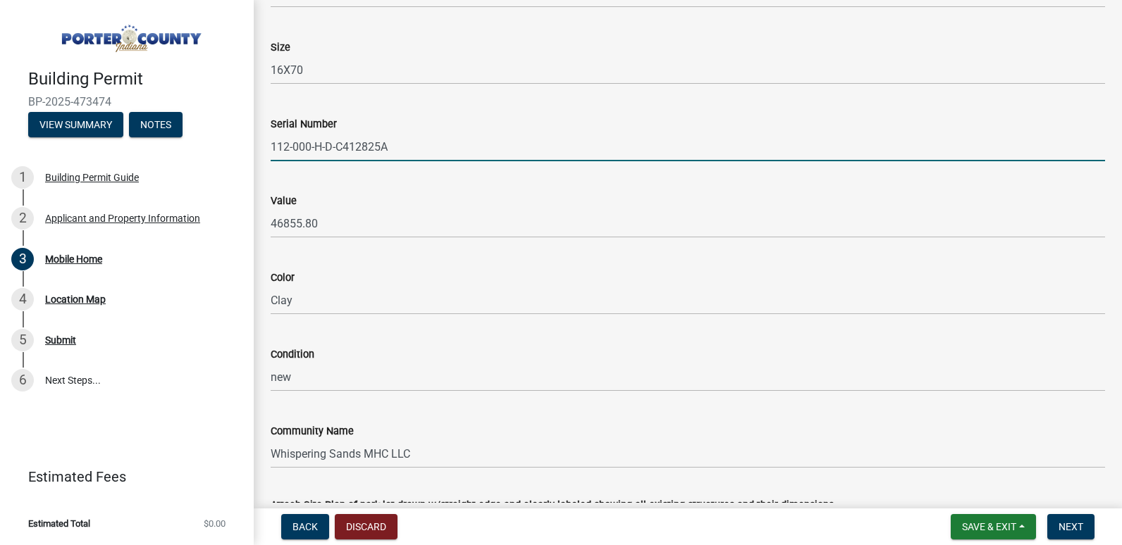
type input "112-000-H-D-C412825A"
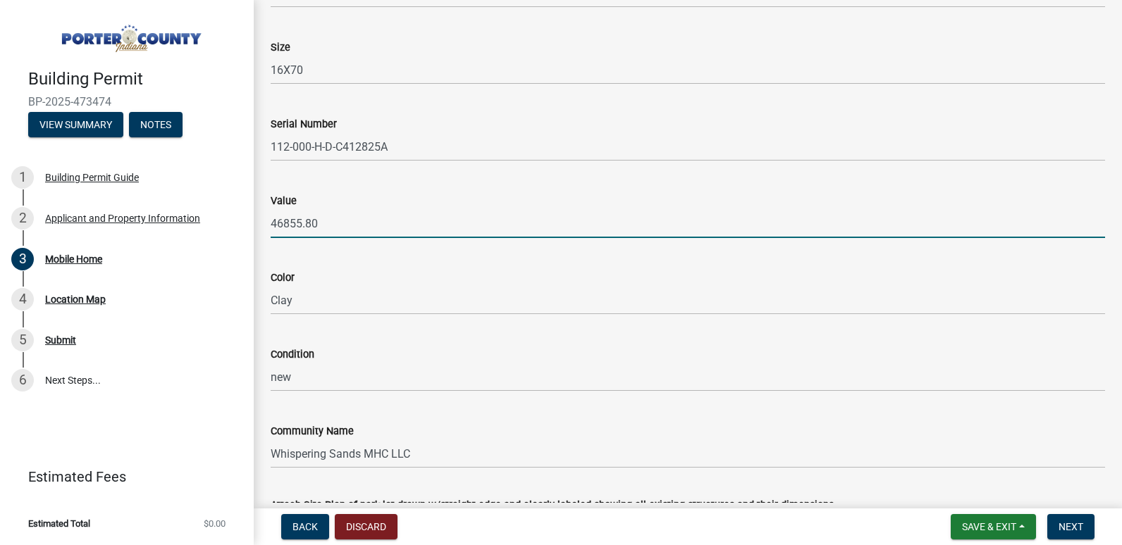
drag, startPoint x: 325, startPoint y: 224, endPoint x: 266, endPoint y: 216, distance: 60.5
click at [266, 216] on div "Value 46855.80" at bounding box center [687, 206] width 855 height 66
type input "52459.60"
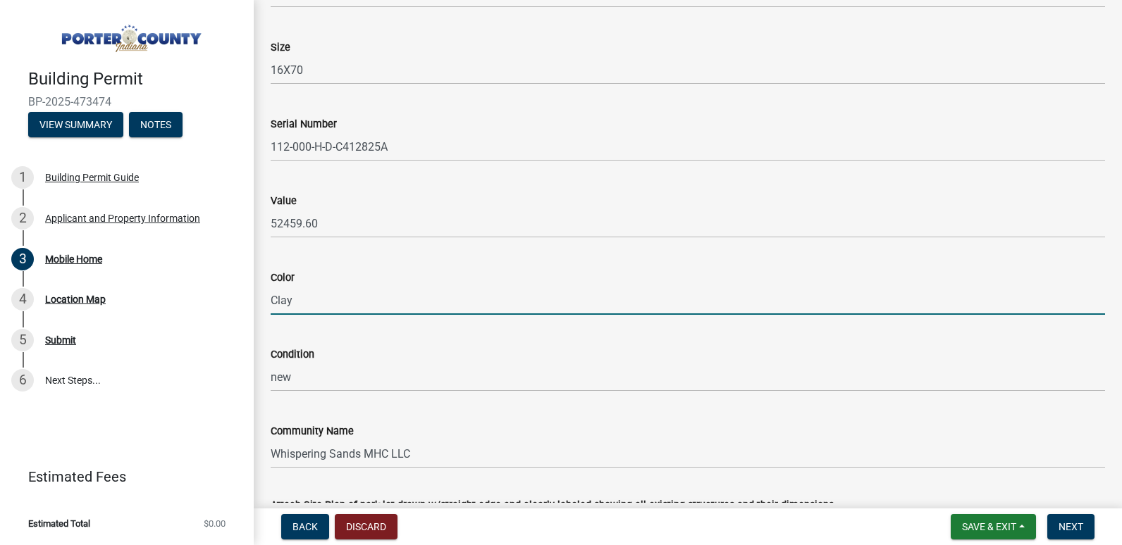
drag, startPoint x: 308, startPoint y: 295, endPoint x: 260, endPoint y: 298, distance: 48.0
click at [260, 298] on div "Color Clay" at bounding box center [687, 282] width 855 height 66
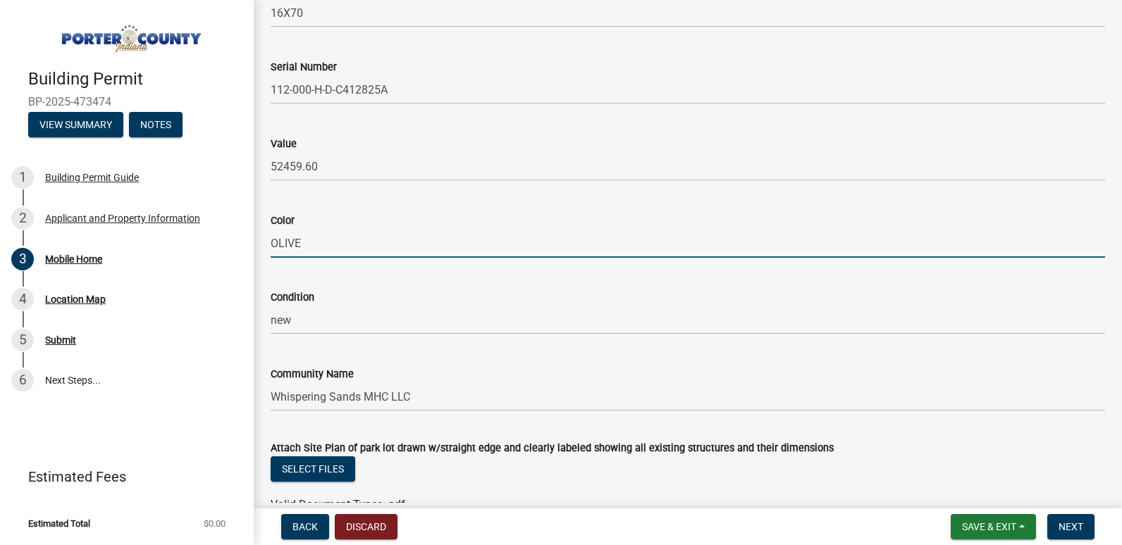
scroll to position [769, 0]
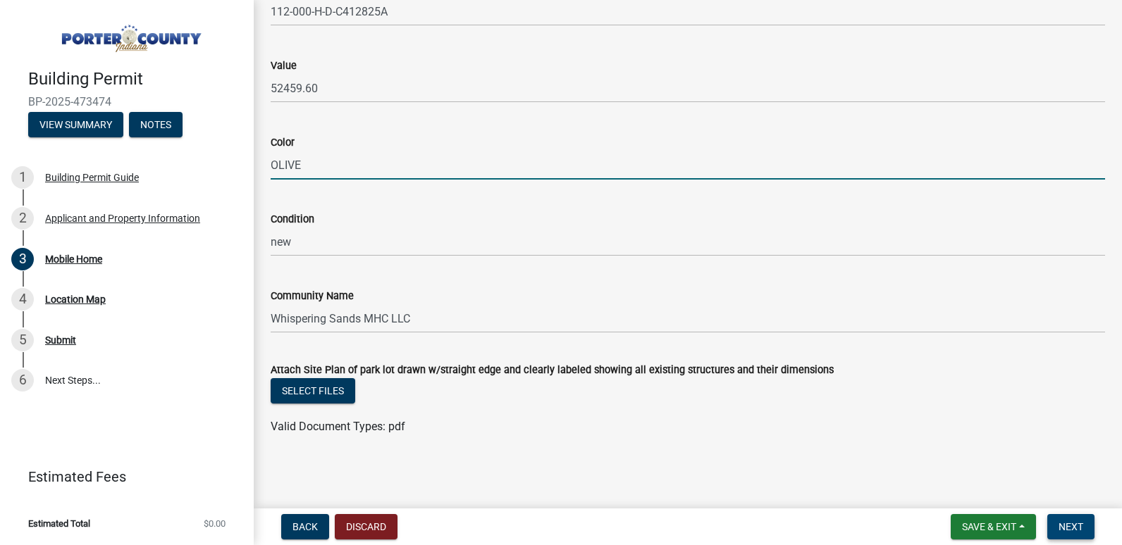
type input "OLIVE"
click at [1076, 532] on span "Next" at bounding box center [1070, 526] width 25 height 11
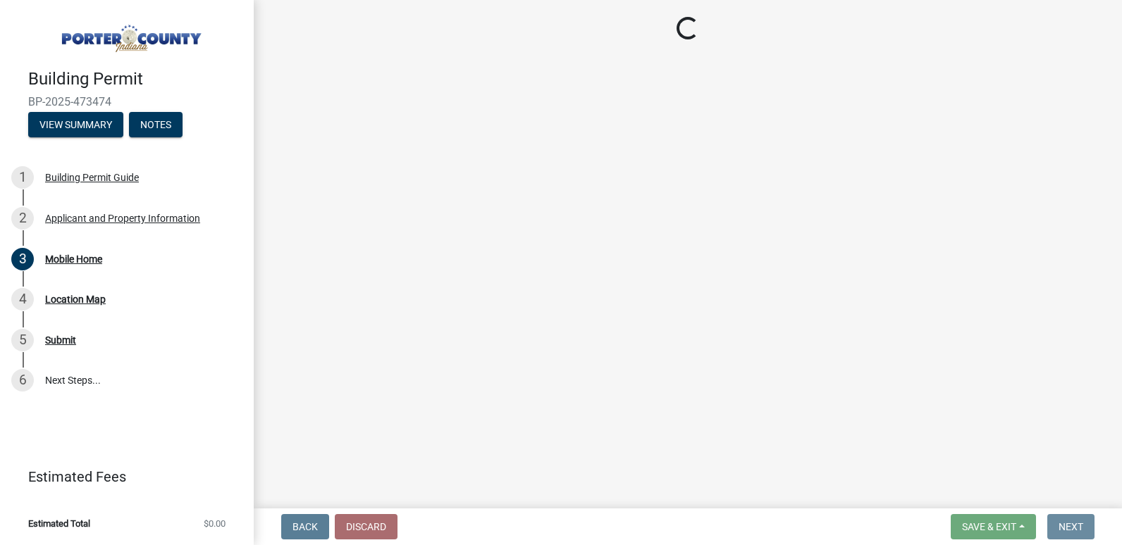
scroll to position [0, 0]
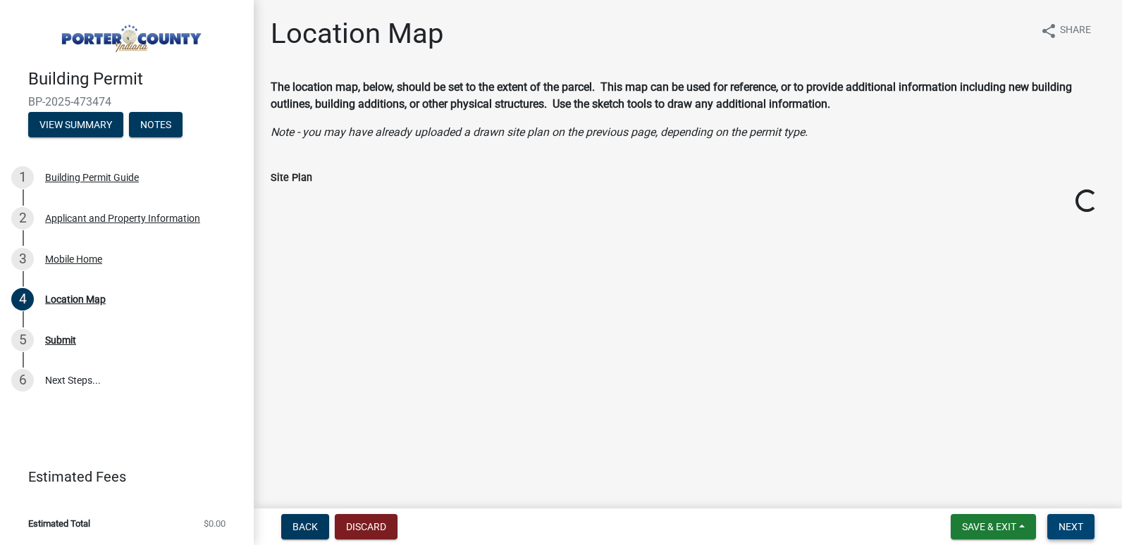
drag, startPoint x: 1080, startPoint y: 523, endPoint x: 1082, endPoint y: 513, distance: 10.8
click at [1081, 523] on span "Next" at bounding box center [1070, 526] width 25 height 11
click at [1084, 526] on button "Next" at bounding box center [1070, 526] width 47 height 25
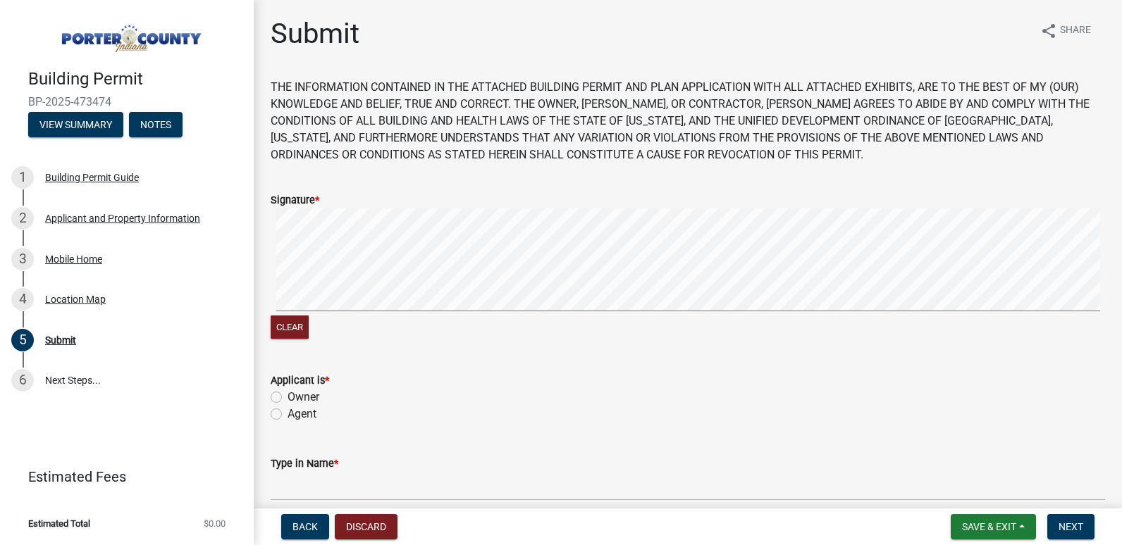
click at [287, 414] on label "Agent" at bounding box center [301, 414] width 29 height 17
click at [287, 414] on input "Agent" at bounding box center [291, 410] width 9 height 9
radio input "true"
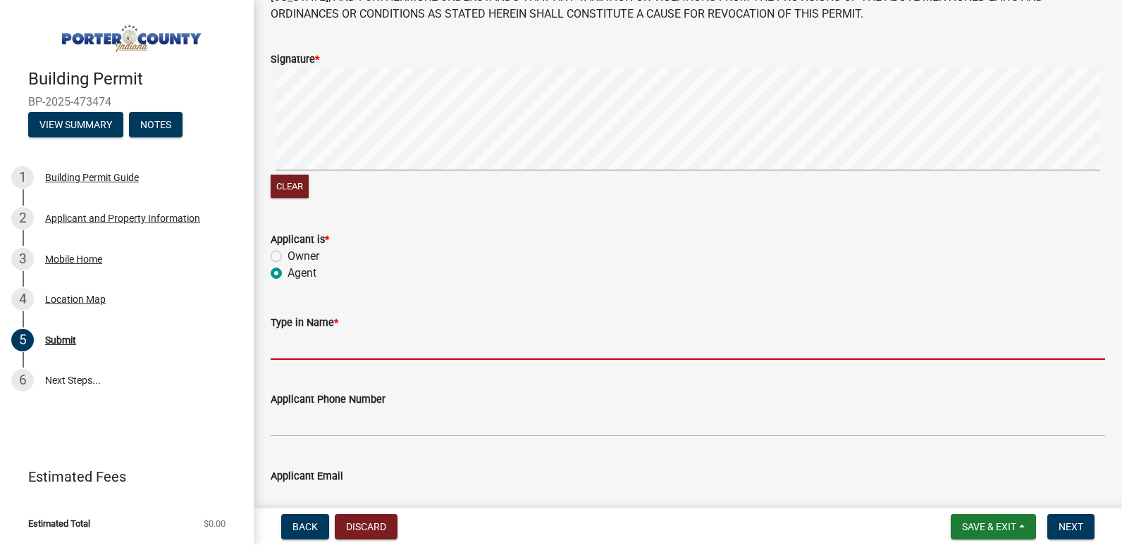
click at [396, 331] on input "Type in Name *" at bounding box center [688, 345] width 834 height 29
type input "[PERSON_NAME]"
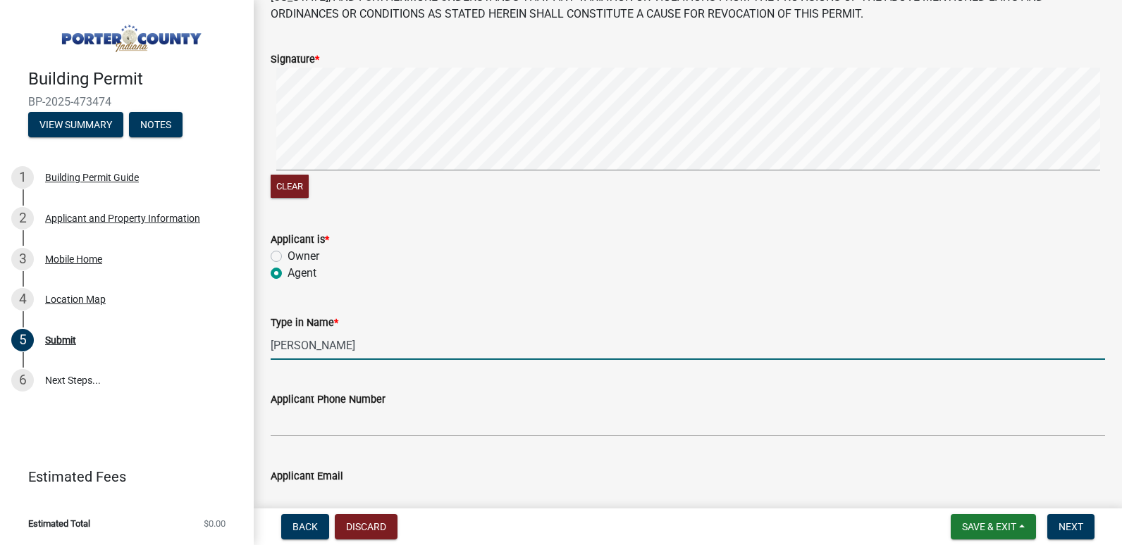
type input "[PHONE_NUMBER]"
type input "[EMAIL_ADDRESS][DOMAIN_NAME]"
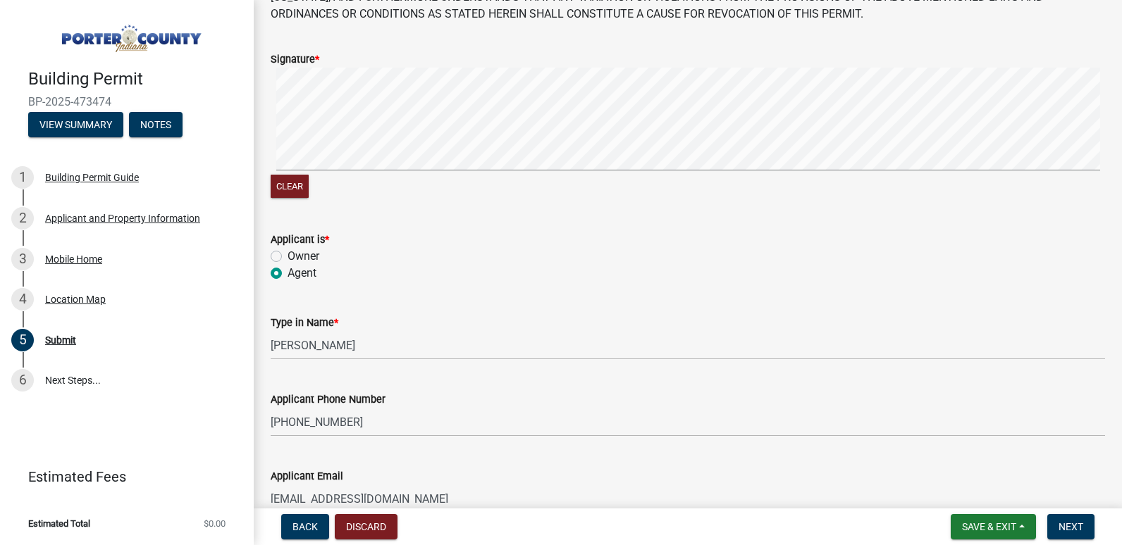
click at [487, 403] on div "Applicant Phone Number" at bounding box center [688, 399] width 834 height 17
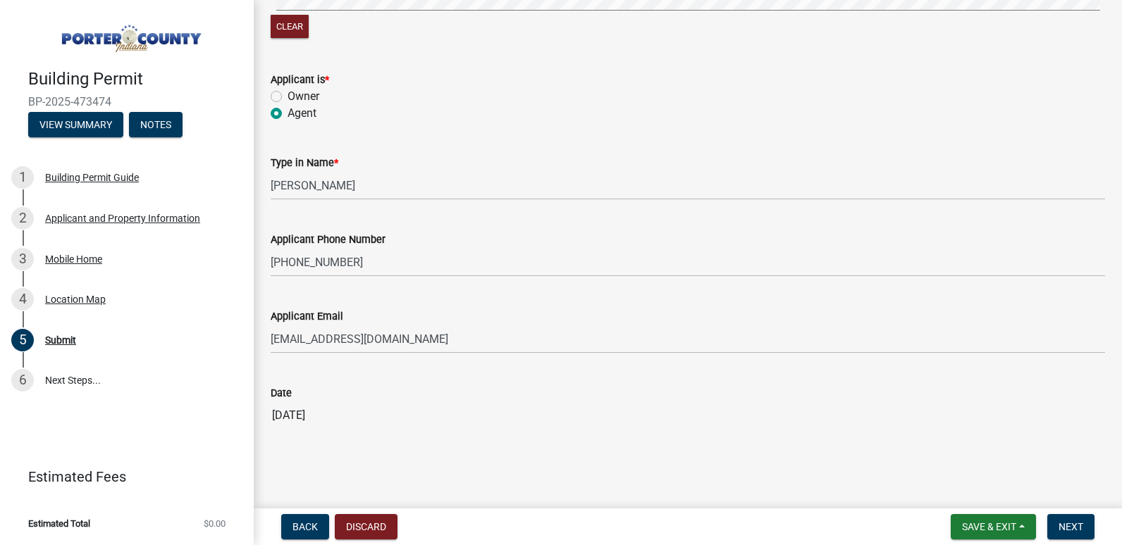
scroll to position [305, 0]
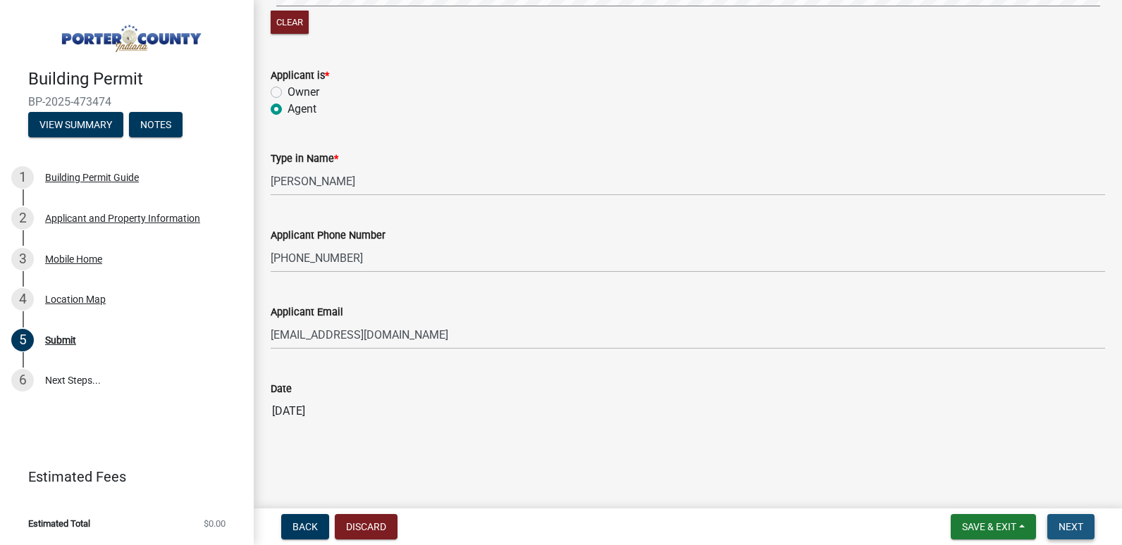
click at [1074, 521] on span "Next" at bounding box center [1070, 526] width 25 height 11
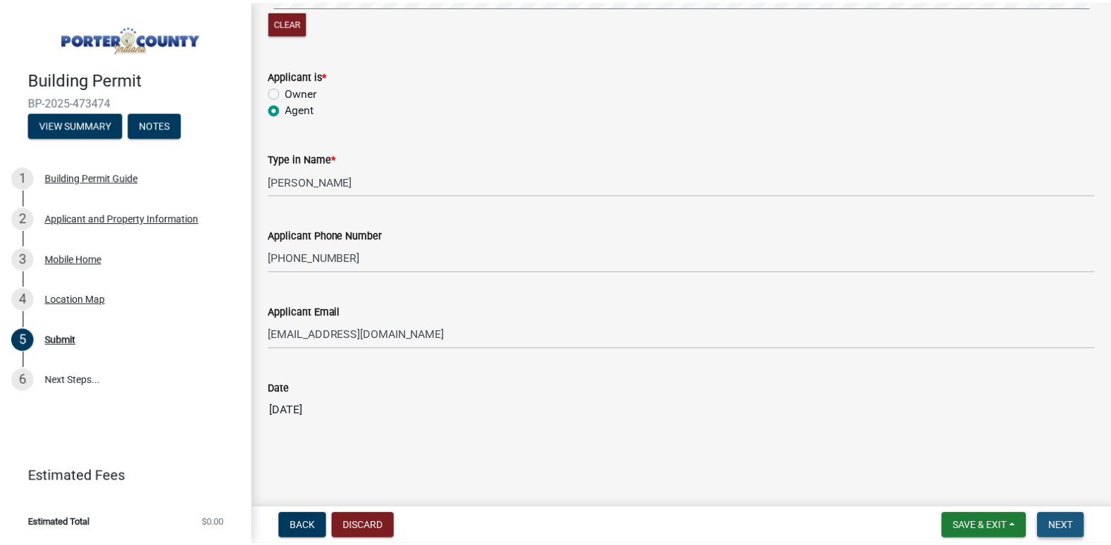
scroll to position [0, 0]
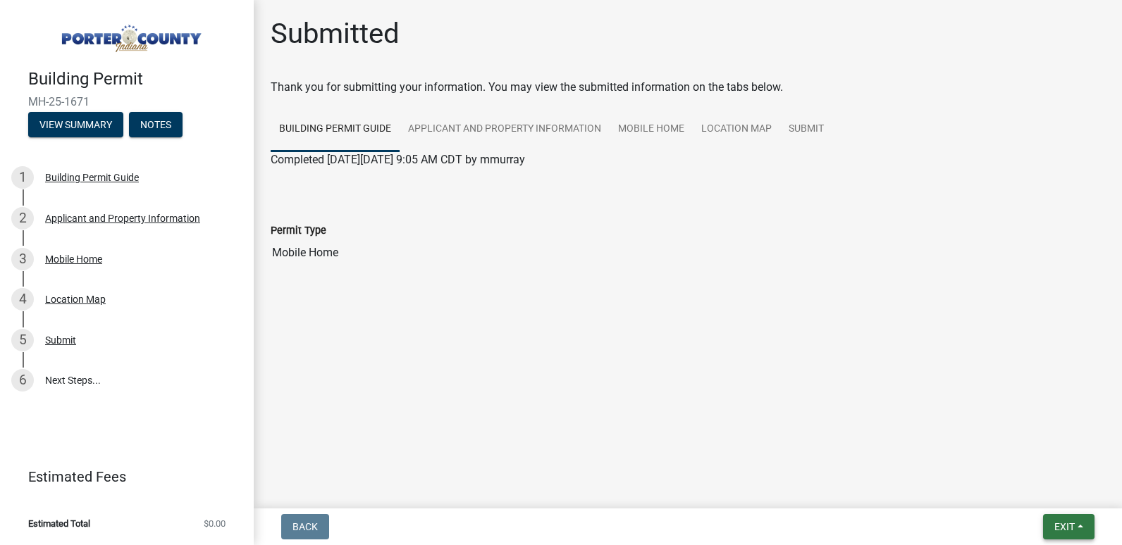
click at [1054, 526] on span "Exit" at bounding box center [1064, 526] width 20 height 11
click at [1029, 488] on button "Save & Exit" at bounding box center [1037, 490] width 113 height 34
